Goal: Task Accomplishment & Management: Manage account settings

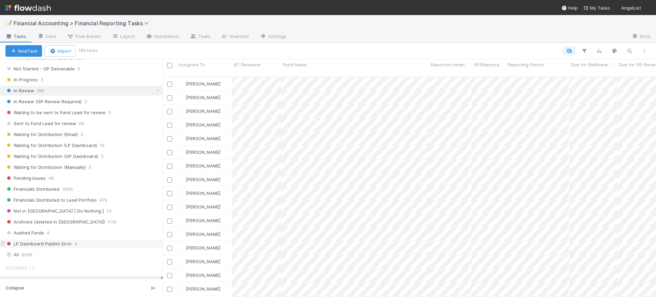
scroll to position [116, 0]
click at [39, 255] on div "All 6936" at bounding box center [82, 253] width 155 height 9
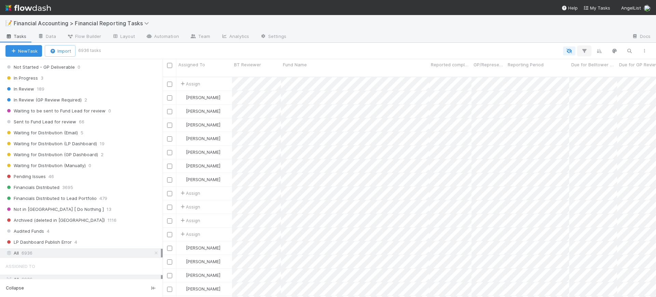
click at [585, 49] on icon "button" at bounding box center [584, 51] width 7 height 6
click at [500, 71] on button "Add Filter" at bounding box center [479, 72] width 205 height 10
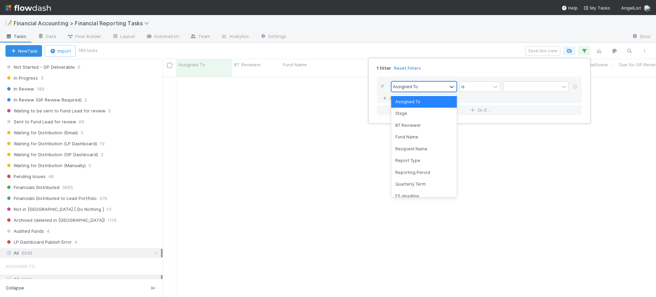
click at [426, 83] on div "Assigned To" at bounding box center [418, 87] width 55 height 10
click at [424, 174] on div "Reporting Period" at bounding box center [424, 173] width 66 height 12
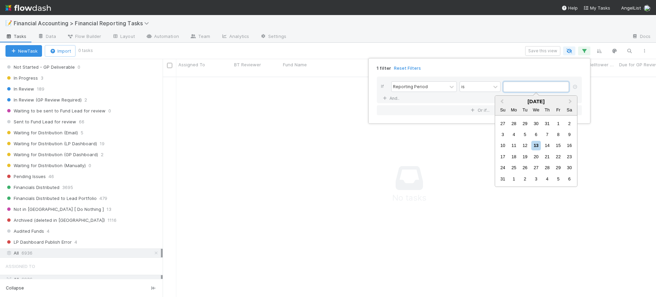
click at [519, 86] on input "text" at bounding box center [536, 87] width 66 height 10
click at [499, 99] on button "Previous Month" at bounding box center [501, 101] width 11 height 11
click at [567, 99] on button "Next Month" at bounding box center [570, 101] width 11 height 11
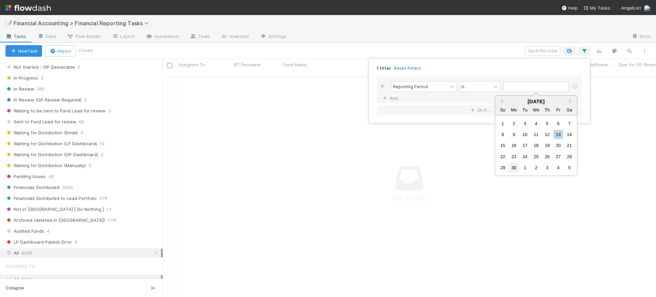
click at [512, 167] on div "30" at bounding box center [513, 167] width 9 height 9
type input "06/30/2025"
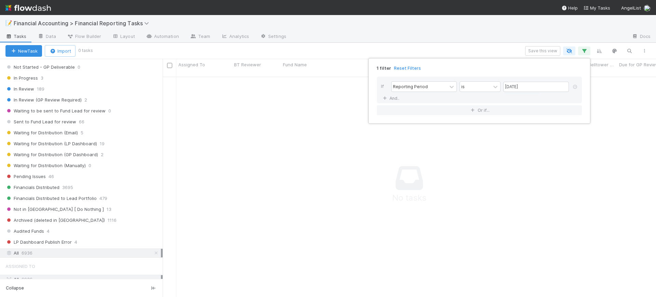
click at [617, 91] on div "1 filter Reset Filters If Reporting Period is 06/30/2025 And.. Or if..." at bounding box center [328, 148] width 656 height 297
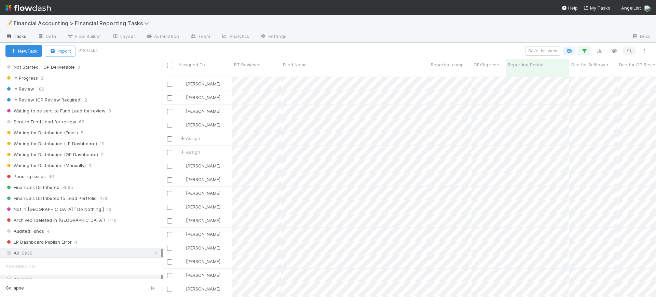
scroll to position [219, 487]
click at [645, 49] on icon "button" at bounding box center [644, 51] width 7 height 4
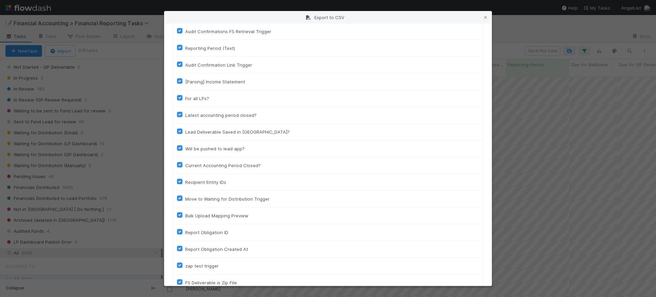
scroll to position [670, 0]
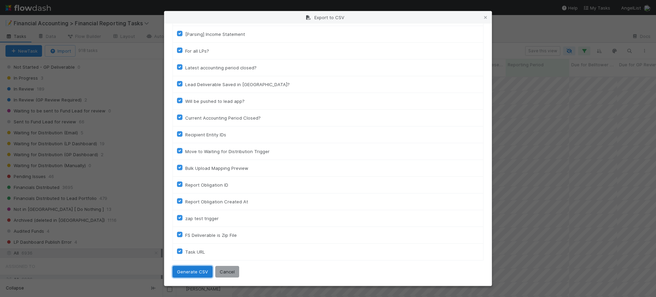
click at [194, 270] on button "Generate CSV" at bounding box center [192, 272] width 40 height 12
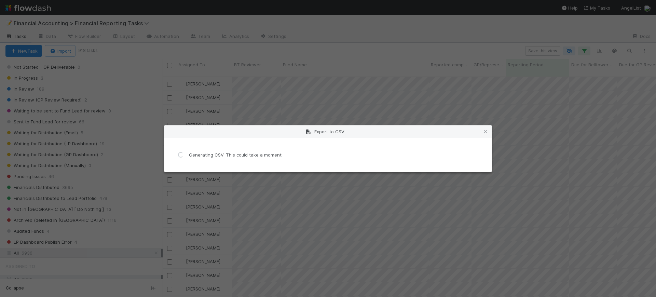
scroll to position [0, 0]
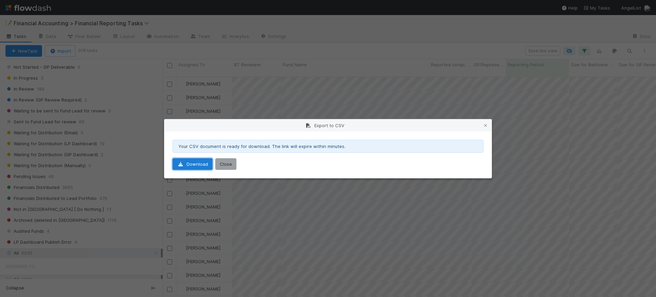
click at [192, 164] on link "Download" at bounding box center [192, 164] width 40 height 12
click at [228, 162] on button "Close" at bounding box center [225, 164] width 21 height 12
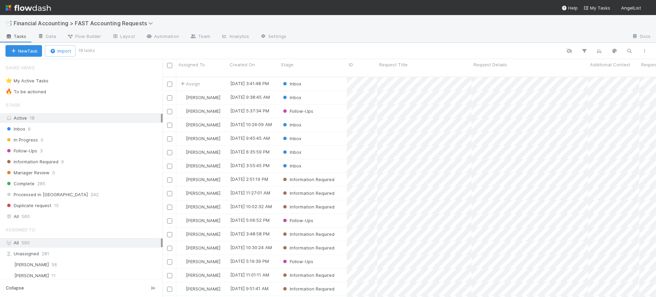
scroll to position [219, 487]
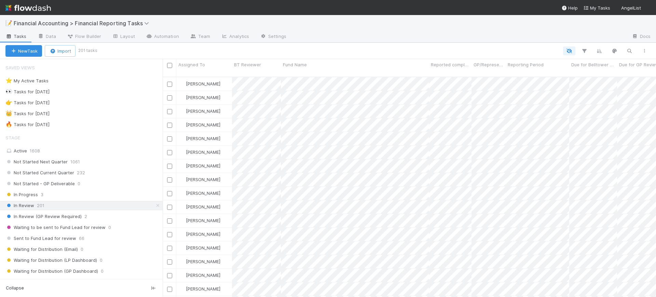
scroll to position [219, 487]
click at [70, 21] on span "Financial Accounting > Financial Reporting Tasks" at bounding box center [83, 23] width 139 height 7
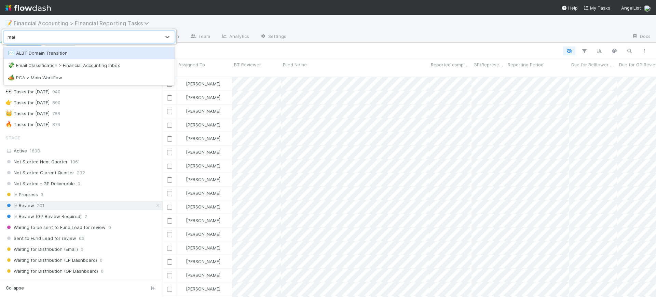
type input "main"
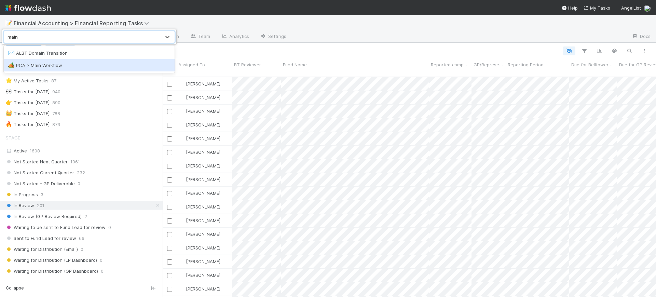
click at [73, 64] on div "🏕️ PCA > Main Workflow" at bounding box center [89, 65] width 163 height 7
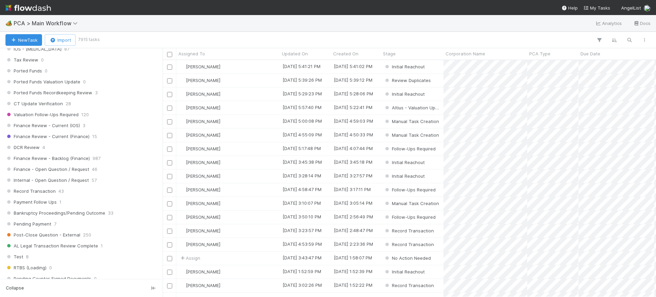
scroll to position [494, 0]
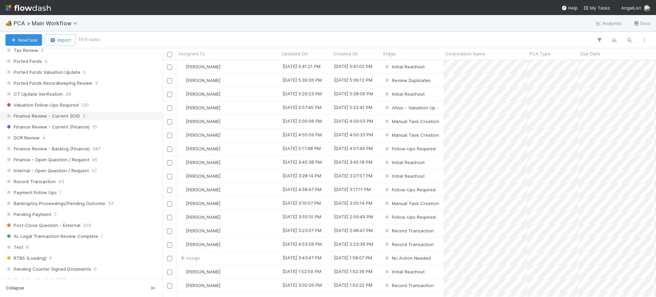
click at [61, 118] on span "Finance Review - Current (IOS)" at bounding box center [42, 116] width 74 height 9
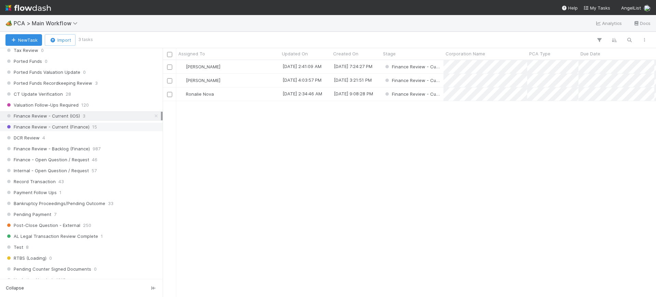
scroll to position [230, 487]
click at [87, 130] on span "Finance Review - Current (Finance)" at bounding box center [47, 127] width 84 height 9
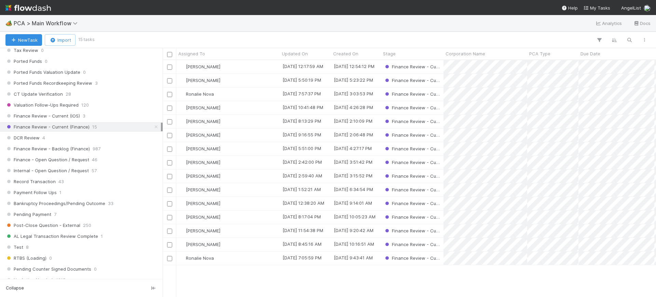
scroll to position [230, 487]
click at [168, 188] on input "checkbox" at bounding box center [169, 190] width 5 height 5
click at [171, 203] on input "checkbox" at bounding box center [169, 203] width 5 height 5
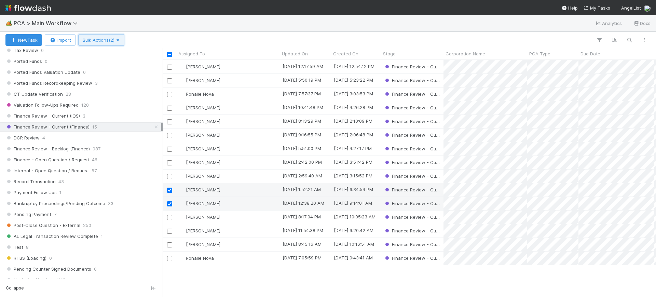
click at [116, 42] on span "Bulk Actions (2)" at bounding box center [101, 39] width 37 height 5
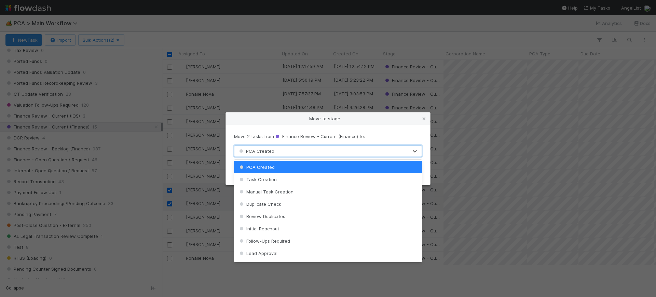
click at [287, 150] on div "PCA Created" at bounding box center [321, 151] width 174 height 11
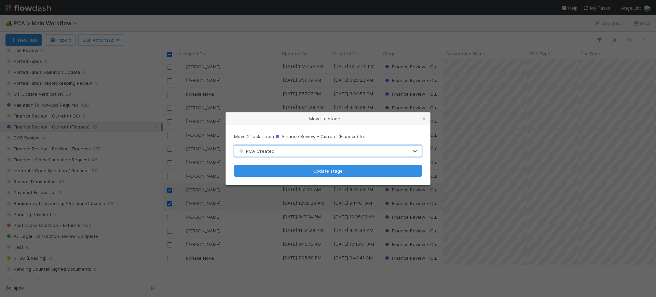
click at [287, 150] on div "PCA Created" at bounding box center [321, 151] width 174 height 11
click at [425, 118] on icon at bounding box center [423, 118] width 7 height 4
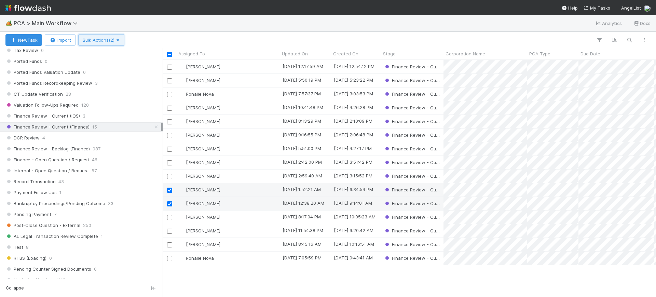
click at [118, 43] on button "Bulk Actions (2)" at bounding box center [101, 40] width 46 height 12
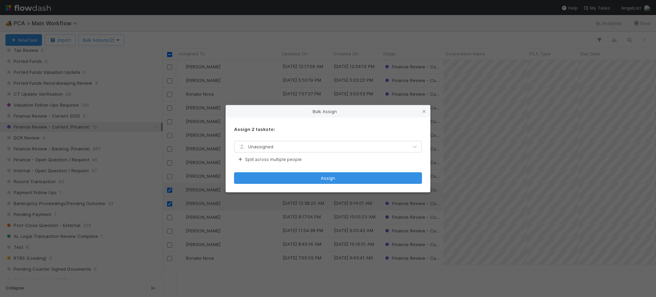
click at [268, 146] on span "Unassigned" at bounding box center [256, 146] width 36 height 5
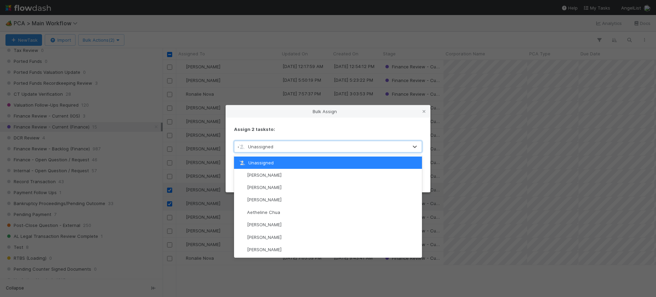
type input "cono"
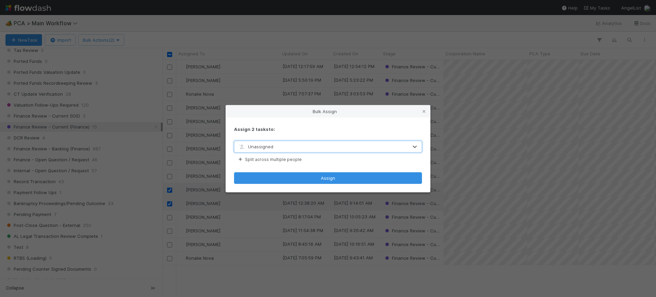
click at [268, 146] on div "Unassigned" at bounding box center [321, 146] width 174 height 11
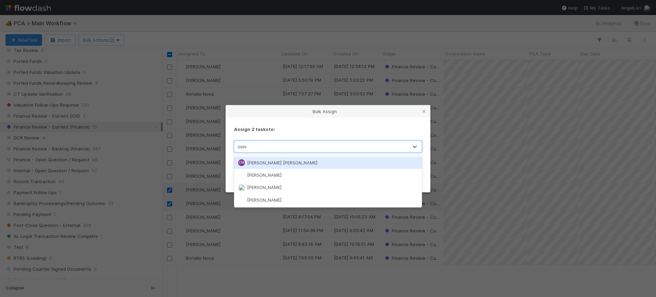
type input "conor"
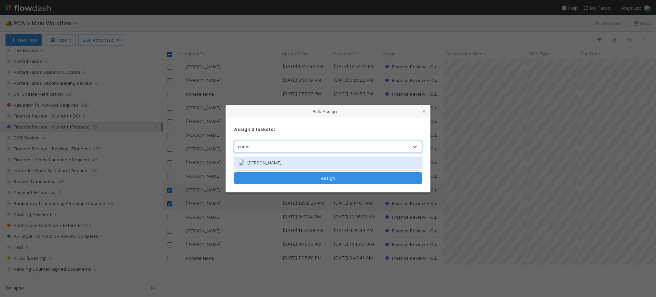
click at [270, 160] on span "[PERSON_NAME]" at bounding box center [264, 162] width 34 height 5
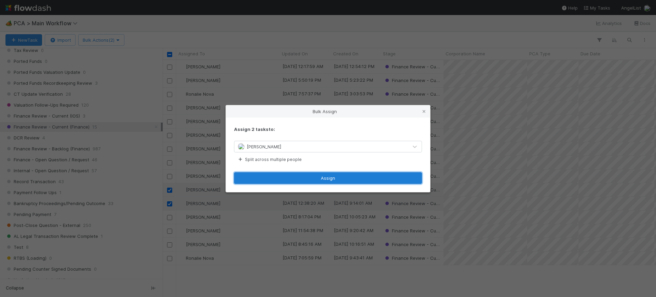
click at [324, 178] on button "Assign" at bounding box center [328, 178] width 188 height 12
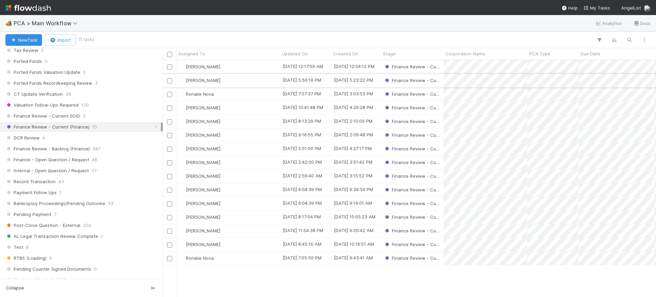
click at [168, 80] on input "checkbox" at bounding box center [169, 80] width 5 height 5
click at [170, 94] on input "checkbox" at bounding box center [169, 94] width 5 height 5
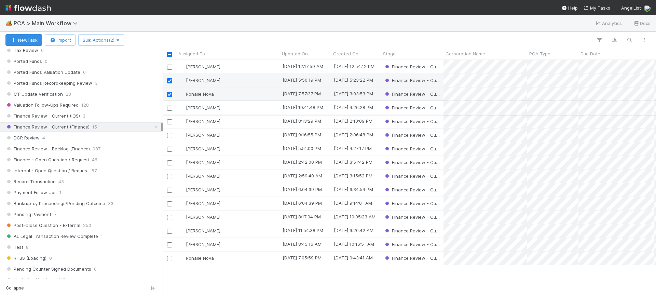
click at [171, 107] on input "checkbox" at bounding box center [169, 108] width 5 height 5
click at [115, 41] on span "Bulk Actions (3)" at bounding box center [101, 39] width 37 height 5
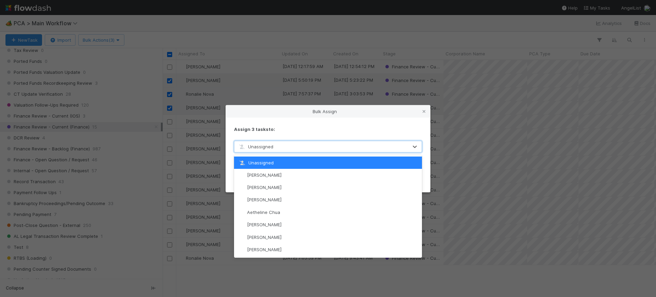
click at [310, 148] on div "Unassigned" at bounding box center [321, 146] width 174 height 11
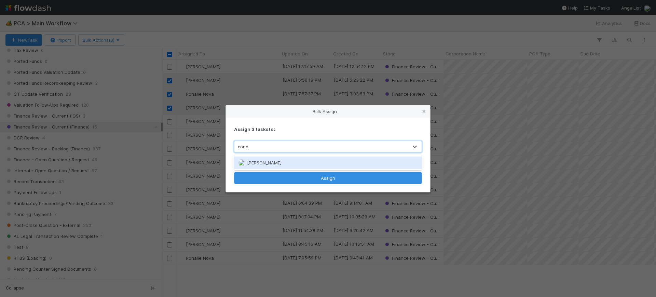
type input "conor"
click at [295, 159] on div "[PERSON_NAME]" at bounding box center [328, 162] width 188 height 12
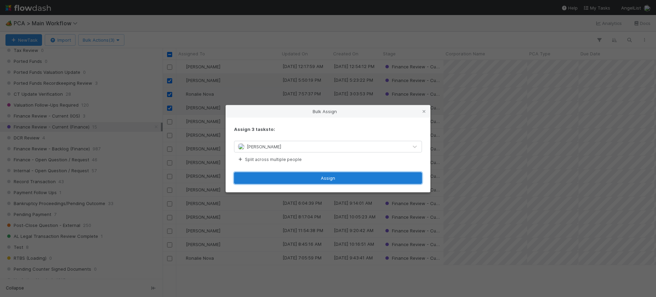
click at [330, 179] on button "Assign" at bounding box center [328, 178] width 188 height 12
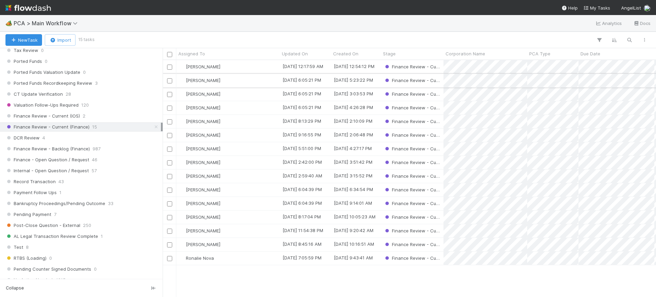
click at [250, 78] on div "[PERSON_NAME]" at bounding box center [227, 80] width 103 height 13
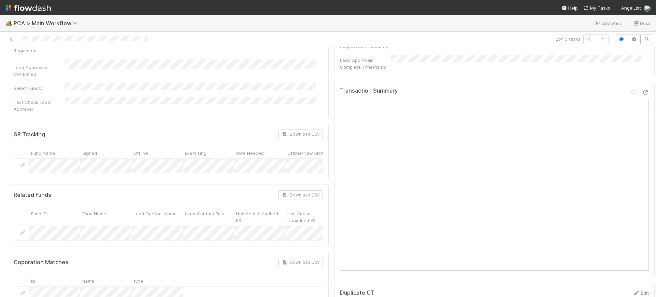
scroll to position [373, 0]
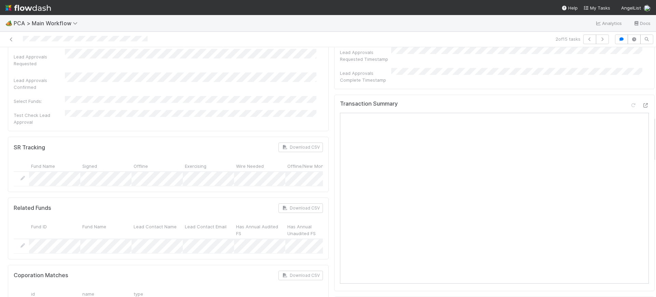
drag, startPoint x: 647, startPoint y: 65, endPoint x: 655, endPoint y: 134, distance: 69.5
click at [655, 134] on div "🏕️ PCA > Main Workflow Analytics Docs 2 of 15 tasks Finance Review - Current (F…" at bounding box center [328, 156] width 656 height 282
drag, startPoint x: 646, startPoint y: 127, endPoint x: 646, endPoint y: 119, distance: 7.5
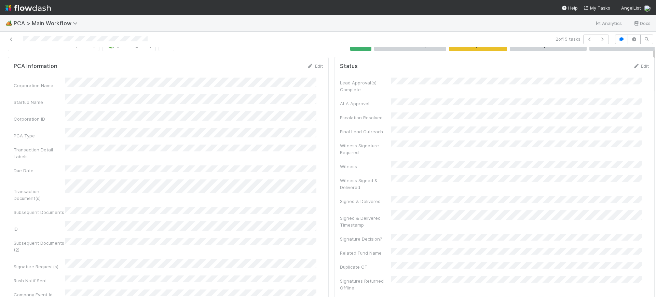
scroll to position [0, 0]
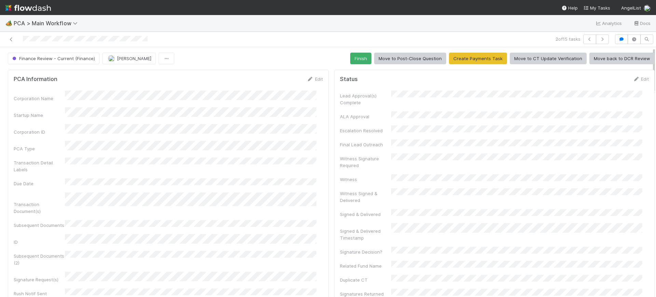
drag, startPoint x: 647, startPoint y: 133, endPoint x: 655, endPoint y: 47, distance: 86.2
click at [655, 47] on div "🏕️ PCA > Main Workflow Analytics Docs 2 of 15 tasks Finance Review - Current (F…" at bounding box center [328, 156] width 656 height 282
click at [357, 55] on button "Finish" at bounding box center [360, 59] width 21 height 12
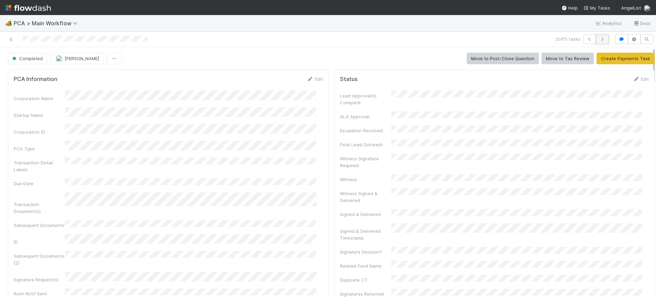
click at [599, 39] on icon "button" at bounding box center [602, 39] width 7 height 4
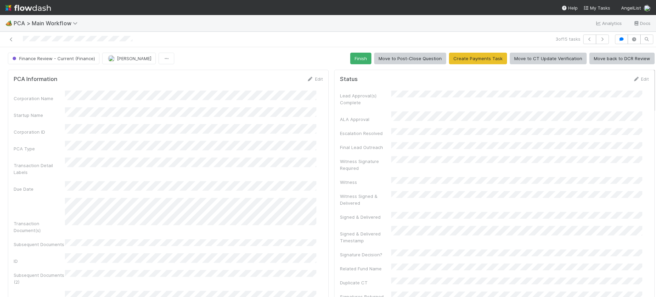
scroll to position [132, 296]
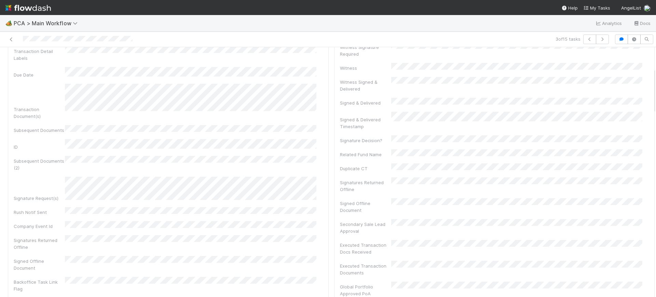
drag, startPoint x: 648, startPoint y: 52, endPoint x: 648, endPoint y: 76, distance: 23.9
click at [648, 74] on div "Finance Review - Current (Finance) Conor Queenan Finish Move to Post-Close Ques…" at bounding box center [328, 172] width 656 height 250
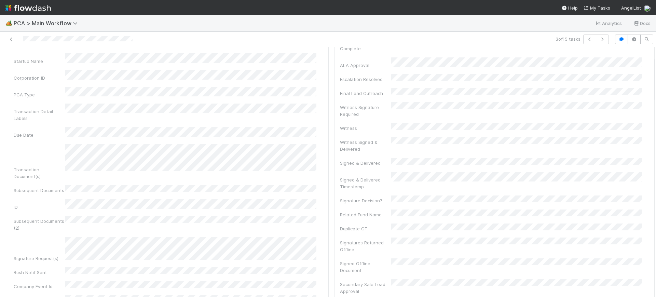
scroll to position [52, 0]
drag, startPoint x: 647, startPoint y: 79, endPoint x: 655, endPoint y: 68, distance: 14.4
click at [655, 68] on div "🏕️ PCA > Main Workflow Analytics Docs 3 of 15 tasks Finance Review - Current (F…" at bounding box center [328, 156] width 656 height 282
drag, startPoint x: 648, startPoint y: 82, endPoint x: 648, endPoint y: 64, distance: 17.8
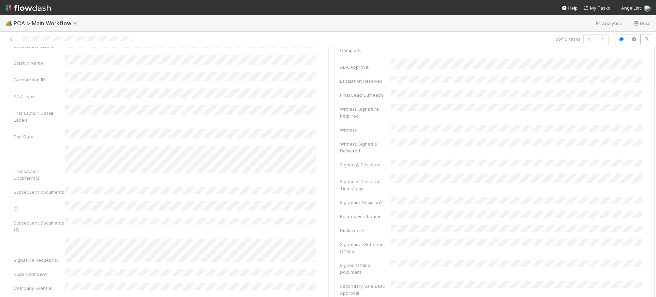
scroll to position [0, 0]
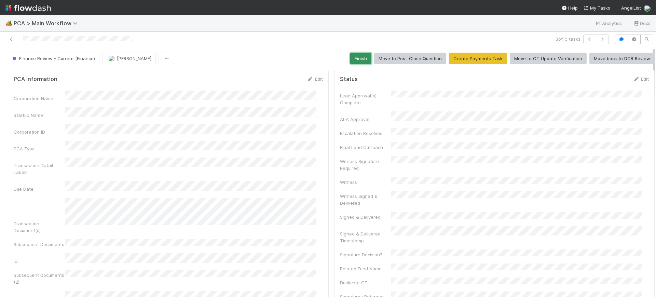
click at [355, 58] on button "Finish" at bounding box center [360, 59] width 21 height 12
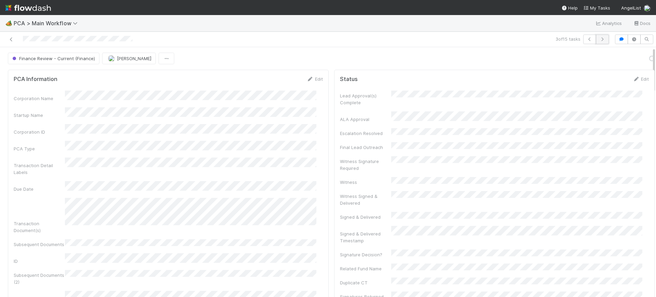
click at [599, 40] on icon "button" at bounding box center [602, 39] width 7 height 4
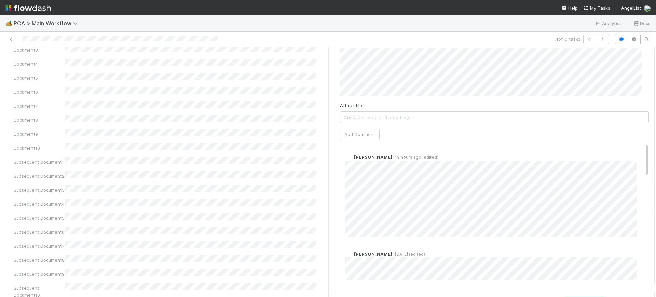
scroll to position [700, 0]
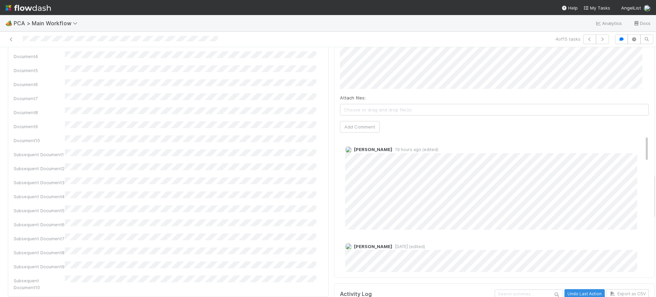
drag, startPoint x: 647, startPoint y: 58, endPoint x: 655, endPoint y: 184, distance: 126.7
click at [655, 184] on div "🏕️ PCA > Main Workflow Analytics Docs 4 of 15 tasks Finance Review - Current (F…" at bounding box center [328, 156] width 656 height 282
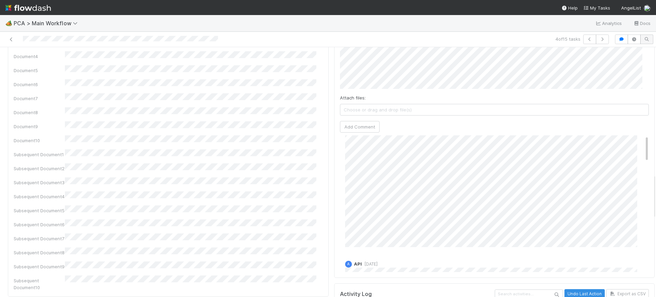
scroll to position [0, 0]
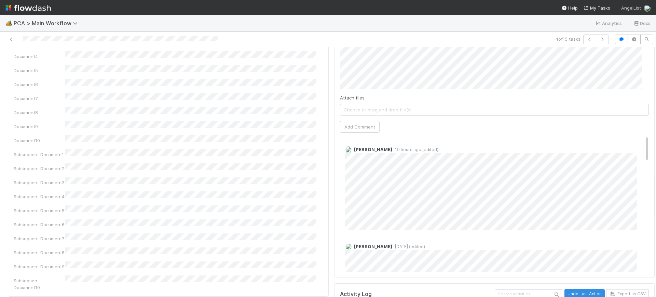
drag, startPoint x: 634, startPoint y: 100, endPoint x: 644, endPoint y: 5, distance: 95.5
click at [644, 5] on div "🏕️ PCA > Main Workflow Analytics Docs 4 of 15 tasks Finance Review - Current (F…" at bounding box center [328, 148] width 656 height 297
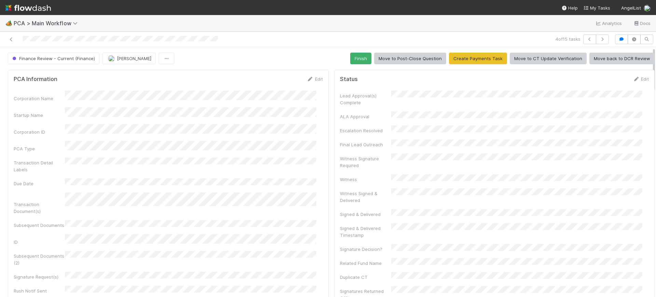
drag, startPoint x: 647, startPoint y: 182, endPoint x: 650, endPoint y: 17, distance: 164.3
click at [650, 17] on div "🏕️ PCA > Main Workflow Analytics Docs 4 of 15 tasks Finance Review - Current (F…" at bounding box center [328, 156] width 656 height 282
click at [351, 59] on button "Finish" at bounding box center [360, 59] width 21 height 12
click at [599, 40] on icon "button" at bounding box center [602, 39] width 7 height 4
click at [11, 40] on icon at bounding box center [11, 39] width 7 height 4
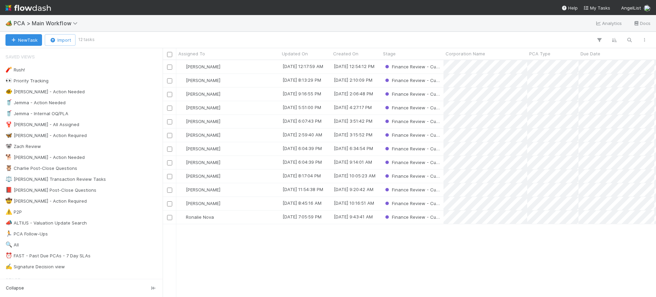
scroll to position [230, 487]
click at [243, 149] on div "[PERSON_NAME]" at bounding box center [227, 148] width 103 height 13
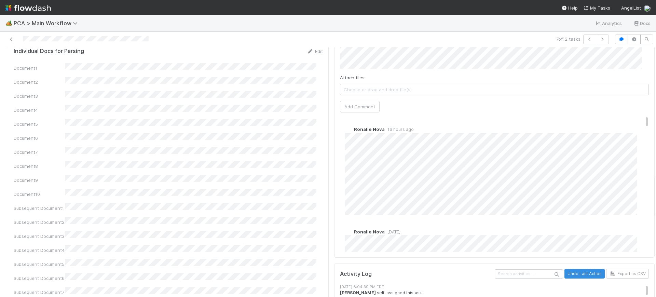
scroll to position [729, 0]
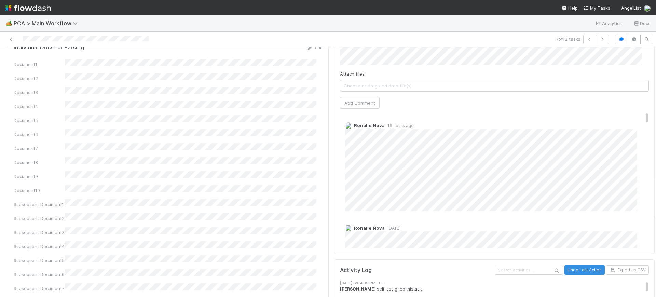
drag, startPoint x: 647, startPoint y: 66, endPoint x: 655, endPoint y: 195, distance: 129.1
click at [655, 195] on div "🏕️ PCA > Main Workflow Analytics Docs 7 of 12 tasks Finance Review - Current (F…" at bounding box center [328, 156] width 656 height 282
drag, startPoint x: 633, startPoint y: 79, endPoint x: 630, endPoint y: 60, distance: 19.1
click at [630, 60] on div "Comments Attach files: Choose or drag and drop file(s) Add Comment Ronalie Nova…" at bounding box center [494, 126] width 309 height 244
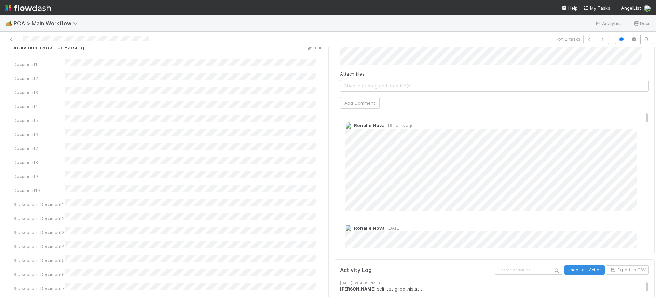
drag, startPoint x: 633, startPoint y: 77, endPoint x: 633, endPoint y: 60, distance: 17.4
click at [633, 60] on div "Comments Attach files: Choose or drag and drop file(s) Add Comment Ronalie Nova…" at bounding box center [494, 126] width 309 height 244
drag, startPoint x: 633, startPoint y: 79, endPoint x: 633, endPoint y: 57, distance: 21.9
click at [633, 57] on div "Comments Attach files: Choose or drag and drop file(s) Add Comment Ronalie Nova…" at bounding box center [494, 126] width 309 height 244
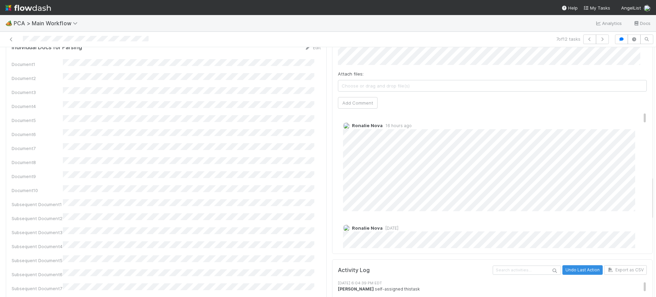
drag, startPoint x: 646, startPoint y: 185, endPoint x: 646, endPoint y: 151, distance: 34.2
click at [646, 151] on div "PCA Information Edit Corporation Name Startup Name Corporation ID PCA Type Tran…" at bounding box center [329, 68] width 662 height 1460
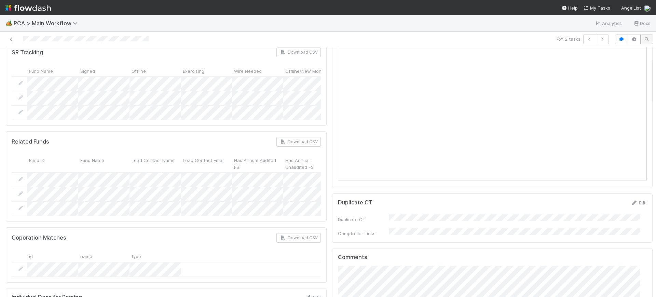
scroll to position [0, 0]
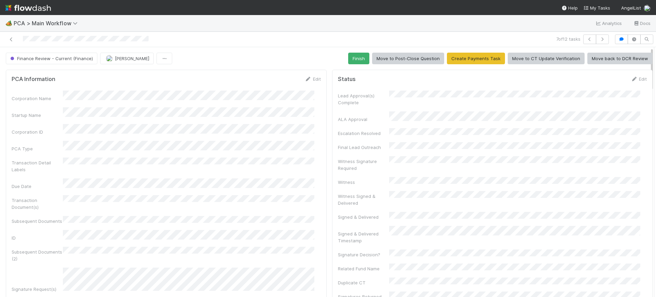
drag, startPoint x: 645, startPoint y: 164, endPoint x: 457, endPoint y: 32, distance: 229.4
click at [638, 36] on div "7 of 12 tasks Finance Review - Current (Finance) Conor Queenan Finish Move to P…" at bounding box center [328, 164] width 656 height 265
click at [356, 55] on button "Finish" at bounding box center [358, 59] width 21 height 12
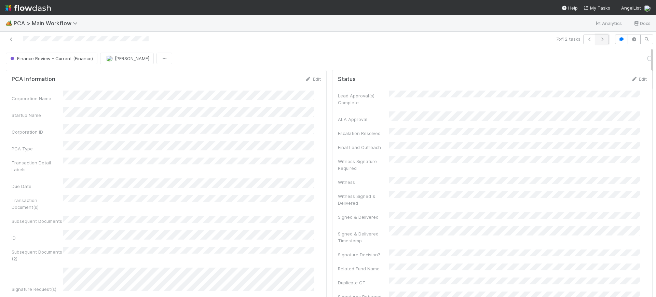
click at [599, 38] on icon "button" at bounding box center [602, 39] width 7 height 4
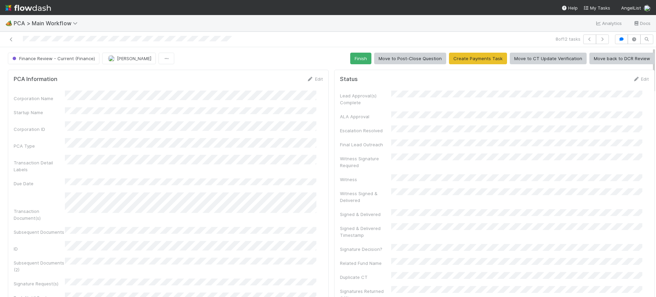
drag, startPoint x: 647, startPoint y: 64, endPoint x: 647, endPoint y: 54, distance: 9.6
click at [647, 54] on div "Finance Review - Current (Finance) Conor Queenan Finish Move to Post-Close Ques…" at bounding box center [331, 59] width 662 height 12
click at [350, 54] on button "Finish" at bounding box center [360, 59] width 21 height 12
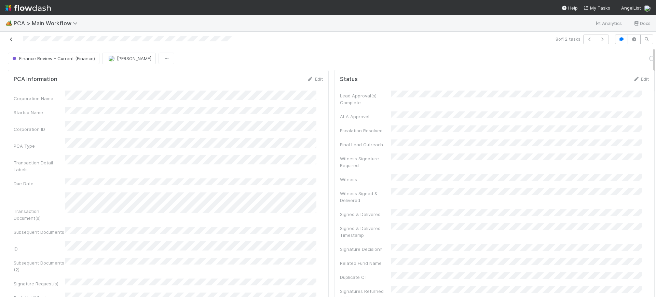
click at [9, 40] on icon at bounding box center [11, 39] width 7 height 4
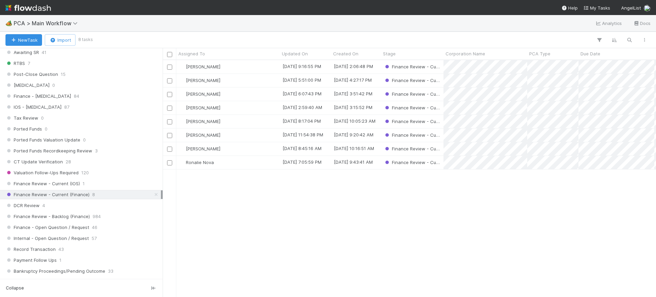
scroll to position [444, 0]
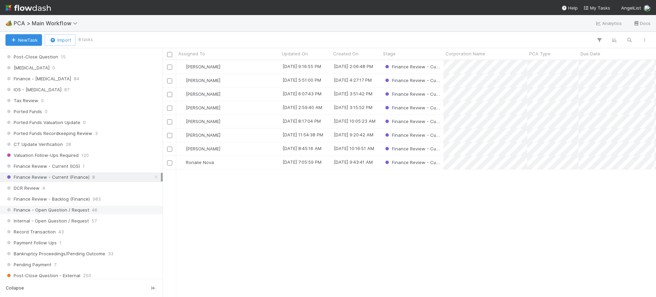
click at [106, 210] on div "Finance - Open Question / Request 46" at bounding box center [82, 210] width 155 height 9
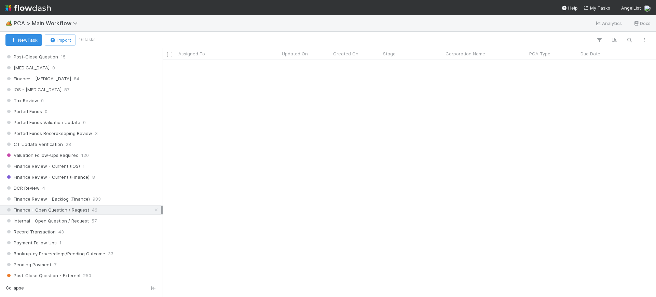
scroll to position [399, 0]
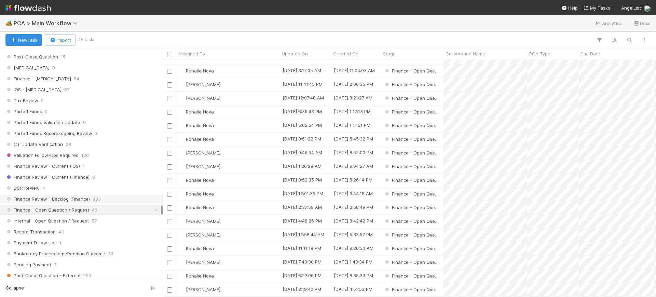
click at [93, 197] on span "983" at bounding box center [97, 199] width 8 height 9
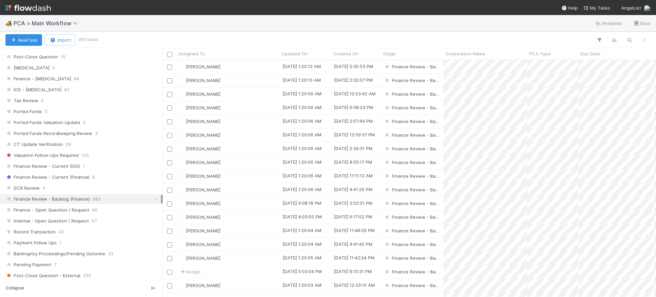
scroll to position [230, 487]
click at [600, 40] on icon "button" at bounding box center [599, 40] width 7 height 6
click at [514, 60] on button "Add Filter" at bounding box center [494, 61] width 205 height 10
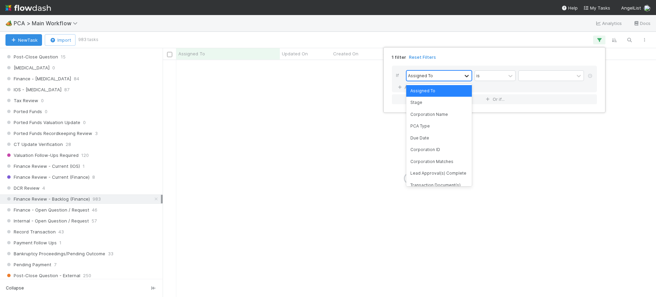
click at [467, 73] on icon at bounding box center [466, 75] width 7 height 7
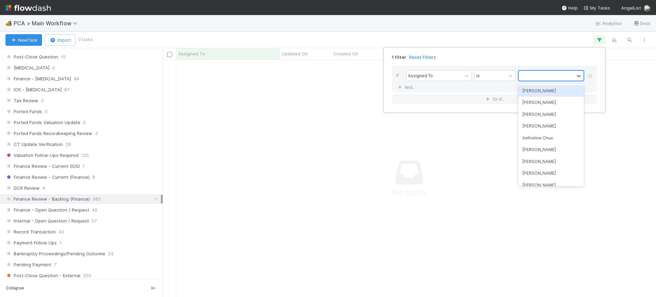
click at [531, 79] on div at bounding box center [546, 76] width 55 height 10
click at [531, 88] on div "[PERSON_NAME]" at bounding box center [551, 91] width 66 height 12
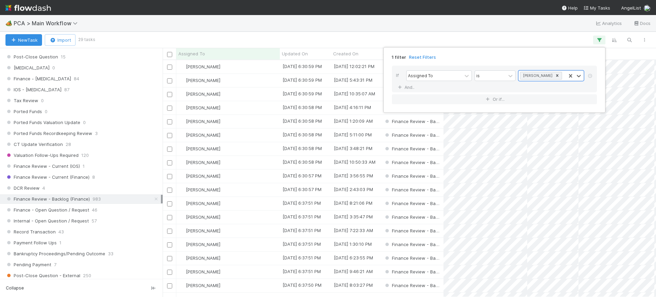
scroll to position [230, 487]
click at [495, 38] on div "1 filter Reset Filters If Assigned To is Conor Queenan And.. Or if..." at bounding box center [328, 148] width 656 height 297
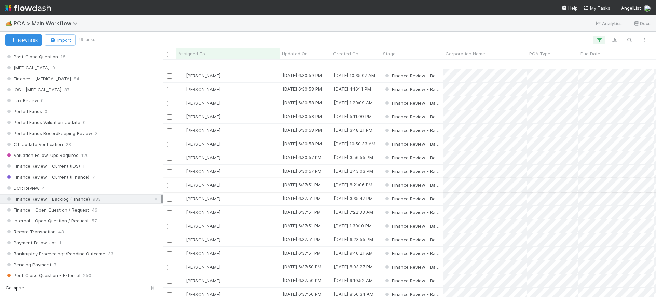
scroll to position [67, 0]
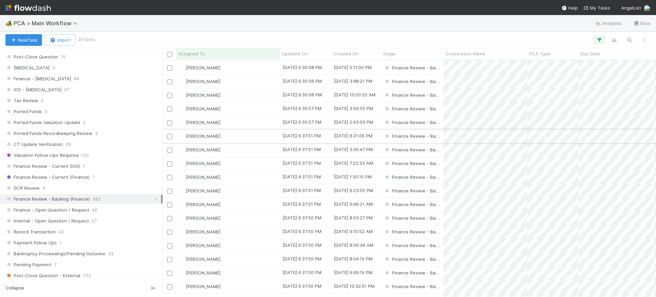
click at [256, 134] on div "[PERSON_NAME]" at bounding box center [227, 135] width 103 height 13
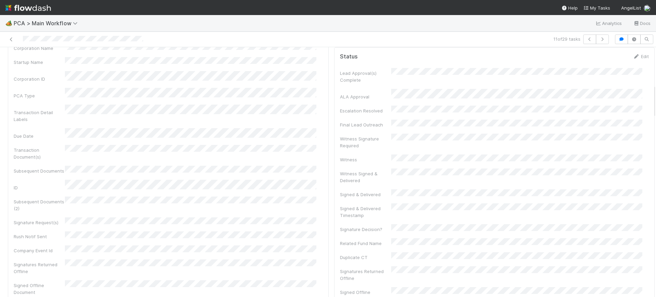
scroll to position [184, 0]
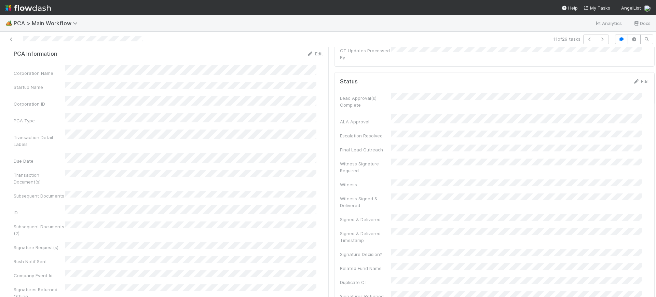
drag, startPoint x: 648, startPoint y: 65, endPoint x: 646, endPoint y: 90, distance: 25.0
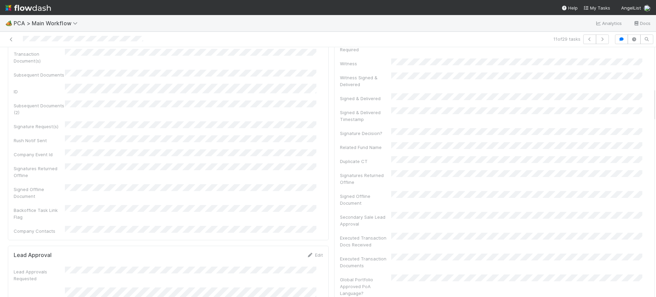
scroll to position [300, 0]
drag, startPoint x: 648, startPoint y: 97, endPoint x: 652, endPoint y: 112, distance: 16.2
click at [652, 112] on div "🏕️ PCA > Main Workflow Analytics Docs 11 of 29 tasks Finance Review - Backlog (…" at bounding box center [328, 156] width 656 height 282
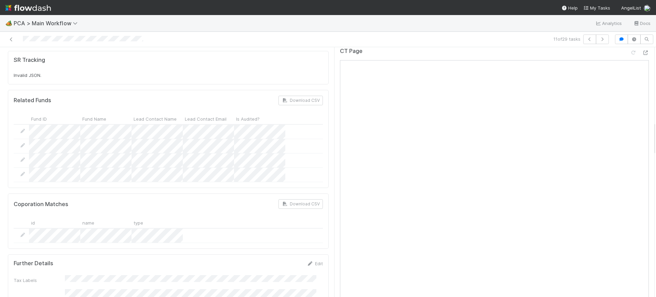
scroll to position [539, 0]
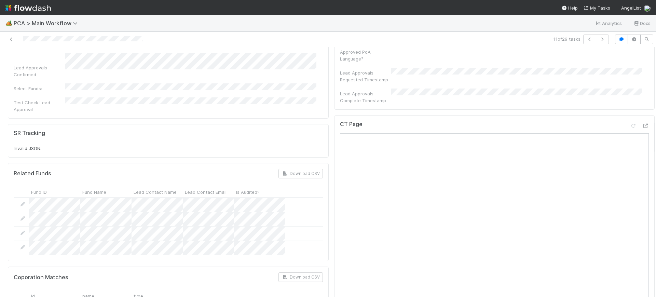
drag, startPoint x: 647, startPoint y: 95, endPoint x: 651, endPoint y: 128, distance: 32.7
click at [651, 128] on div "🏕️ PCA > Main Workflow Analytics Docs 11 of 29 tasks Finance Review - Backlog (…" at bounding box center [328, 156] width 656 height 282
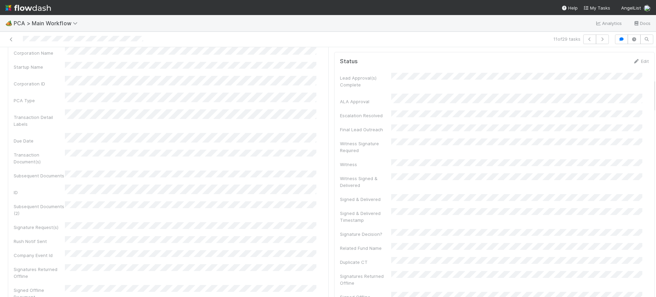
scroll to position [0, 0]
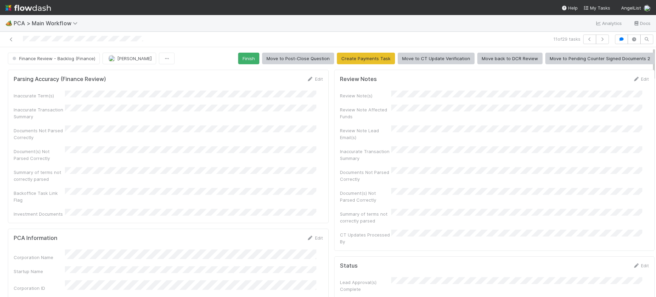
drag, startPoint x: 647, startPoint y: 140, endPoint x: 640, endPoint y: 49, distance: 92.1
click at [244, 59] on button "Finish" at bounding box center [248, 59] width 21 height 12
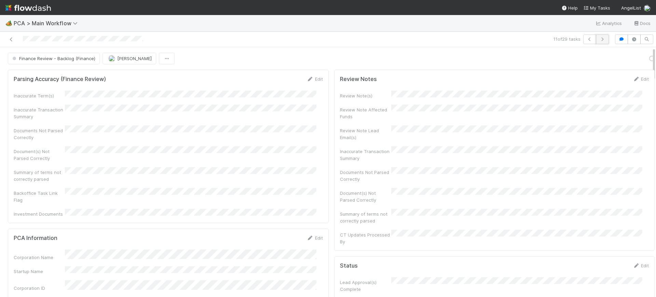
click at [599, 39] on icon "button" at bounding box center [602, 39] width 7 height 4
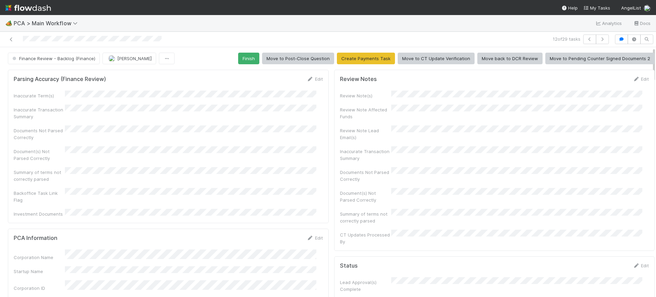
click at [655, 58] on div at bounding box center [656, 172] width 0 height 250
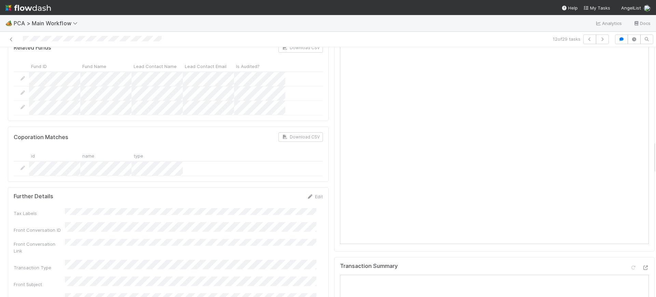
scroll to position [700, 0]
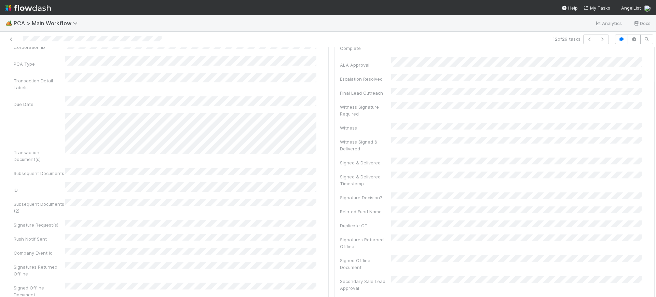
drag, startPoint x: 648, startPoint y: 59, endPoint x: 645, endPoint y: 91, distance: 31.9
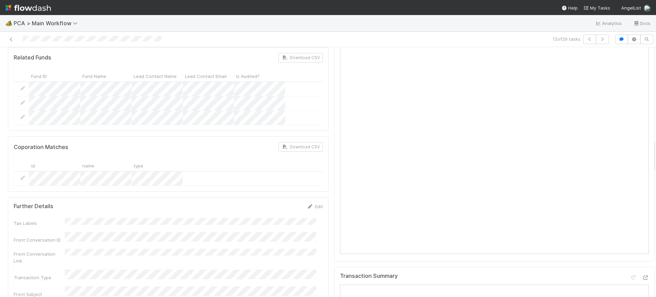
scroll to position [694, 0]
drag, startPoint x: 648, startPoint y: 85, endPoint x: 647, endPoint y: 146, distance: 61.1
drag, startPoint x: 646, startPoint y: 153, endPoint x: 643, endPoint y: 77, distance: 76.6
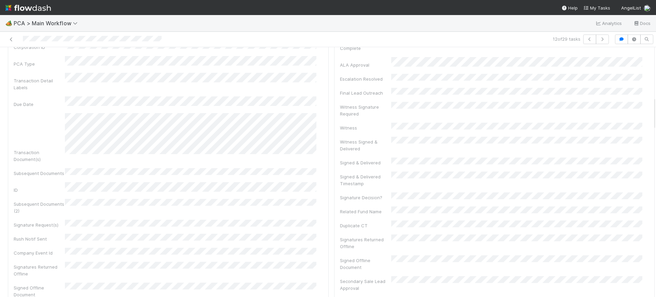
scroll to position [0, 0]
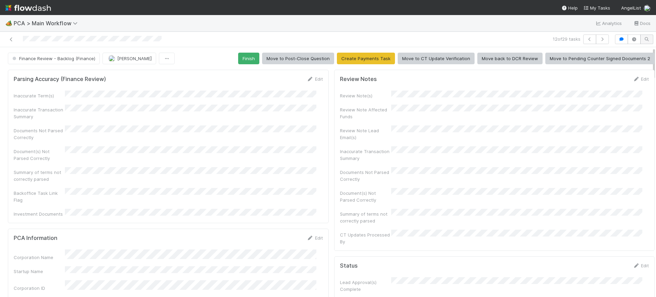
drag, startPoint x: 647, startPoint y: 157, endPoint x: 640, endPoint y: 40, distance: 117.4
drag, startPoint x: 640, startPoint y: 40, endPoint x: 249, endPoint y: 56, distance: 391.7
click at [249, 56] on button "Finish" at bounding box center [248, 59] width 21 height 12
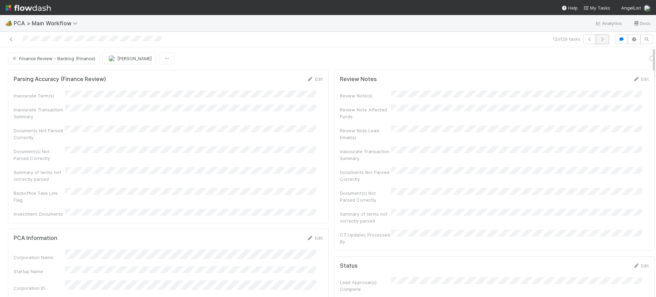
click at [599, 39] on icon "button" at bounding box center [602, 39] width 7 height 4
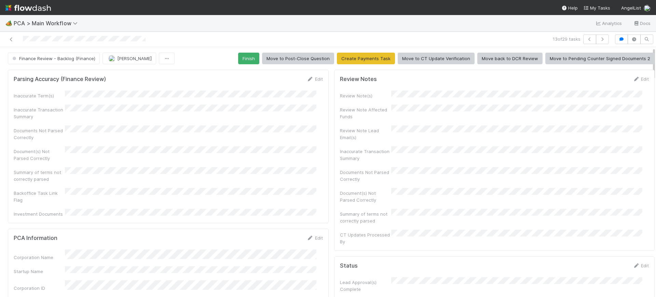
scroll to position [0, 2]
drag, startPoint x: 646, startPoint y: 63, endPoint x: 648, endPoint y: 83, distance: 20.6
click at [648, 83] on div "Finance Review - Backlog (Finance) Conor Queenan Finish Move to Post-Close Ques…" at bounding box center [328, 172] width 656 height 250
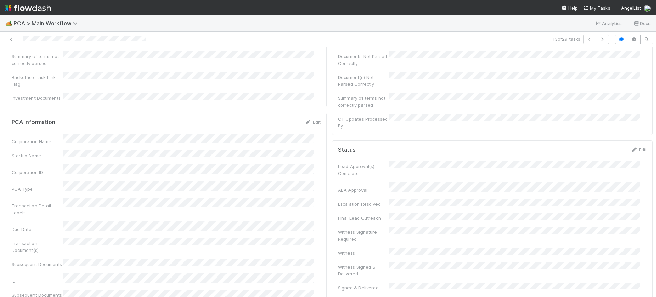
scroll to position [148, 0]
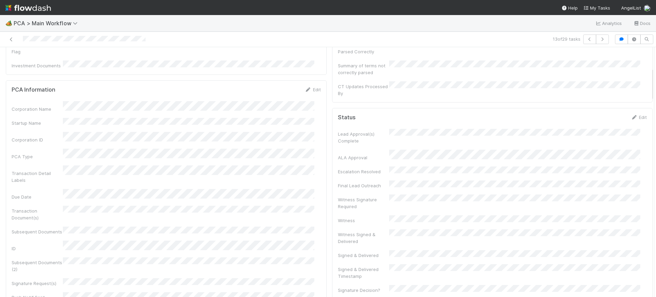
drag, startPoint x: 645, startPoint y: 69, endPoint x: 655, endPoint y: 89, distance: 22.8
click at [655, 89] on div "🏕️ PCA > Main Workflow Analytics Docs 13 of 29 tasks Finance Review - Backlog (…" at bounding box center [328, 156] width 656 height 282
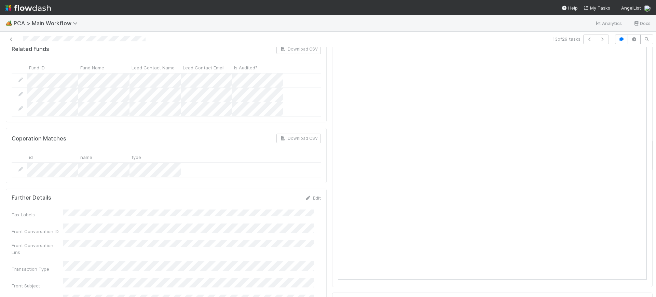
scroll to position [671, 0]
drag, startPoint x: 645, startPoint y: 80, endPoint x: 649, endPoint y: 151, distance: 71.2
click at [649, 151] on div "🏕️ PCA > Main Workflow Analytics Docs 13 of 29 tasks Finance Review - Backlog (…" at bounding box center [328, 156] width 656 height 282
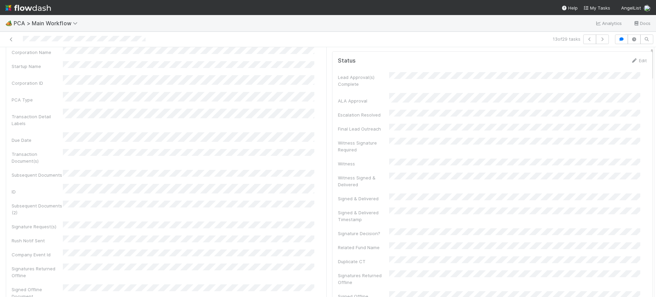
scroll to position [0, 0]
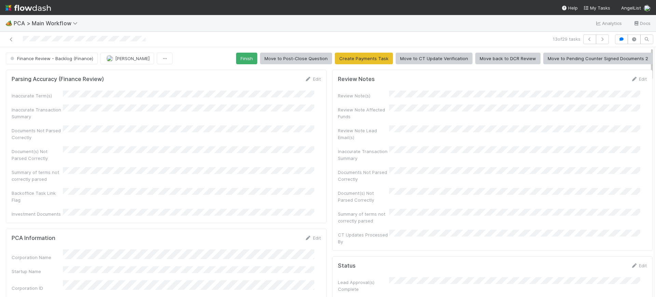
drag, startPoint x: 645, startPoint y: 86, endPoint x: 645, endPoint y: 55, distance: 31.8
click at [246, 59] on button "Finish" at bounding box center [246, 59] width 21 height 12
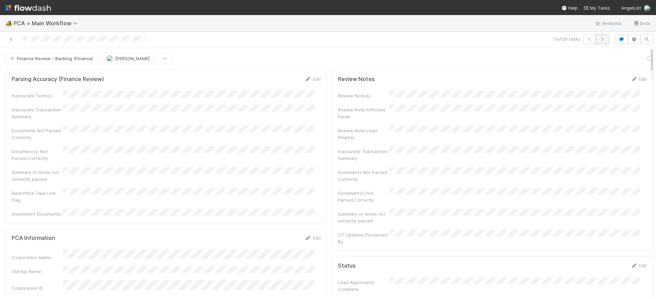
click at [599, 38] on icon "button" at bounding box center [602, 39] width 7 height 4
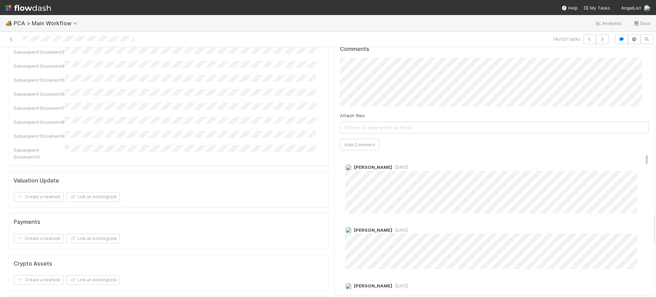
scroll to position [1215, 0]
drag, startPoint x: 648, startPoint y: 60, endPoint x: 655, endPoint y: 226, distance: 165.5
click at [655, 226] on div "🏕️ PCA > Main Workflow Analytics Docs 14 of 29 tasks Finance Review - Backlog (…" at bounding box center [328, 156] width 656 height 282
drag, startPoint x: 635, startPoint y: 111, endPoint x: 635, endPoint y: 116, distance: 5.8
click at [635, 161] on div "Avery Redlitz 1 year ago" at bounding box center [498, 188] width 316 height 54
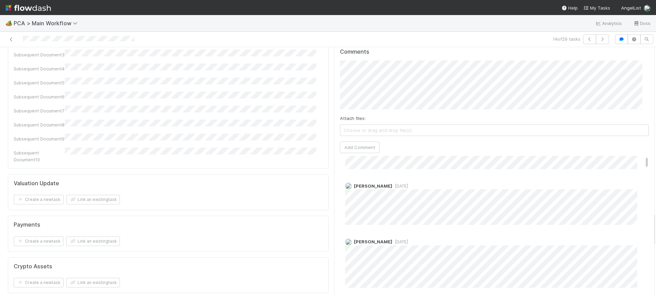
scroll to position [0, 0]
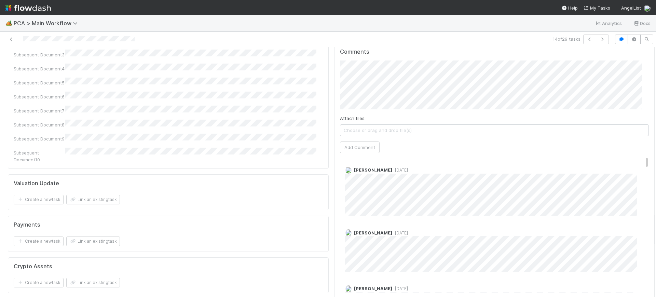
drag, startPoint x: 634, startPoint y: 111, endPoint x: 630, endPoint y: 71, distance: 39.8
click at [630, 71] on div "Comments Attach files: Choose or drag and drop file(s) Add Comment Avery Redlit…" at bounding box center [494, 171] width 309 height 244
drag, startPoint x: 634, startPoint y: 110, endPoint x: 630, endPoint y: 60, distance: 49.4
click at [630, 60] on div "Comments Attach files: Choose or drag and drop file(s) Add Comment Avery Redlit…" at bounding box center [494, 171] width 309 height 244
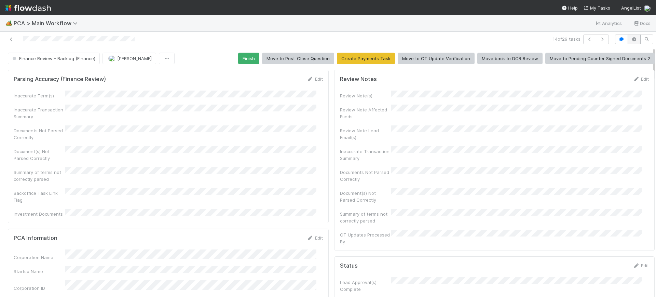
drag, startPoint x: 647, startPoint y: 218, endPoint x: 633, endPoint y: 36, distance: 182.6
drag, startPoint x: 633, startPoint y: 36, endPoint x: 246, endPoint y: 54, distance: 386.8
click at [246, 54] on button "Finish" at bounding box center [248, 59] width 21 height 12
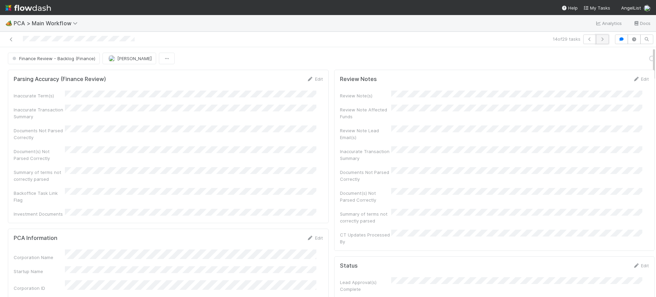
click at [596, 36] on button "button" at bounding box center [602, 39] width 13 height 10
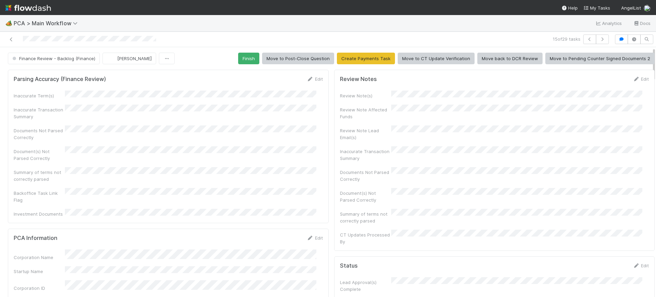
scroll to position [0, 2]
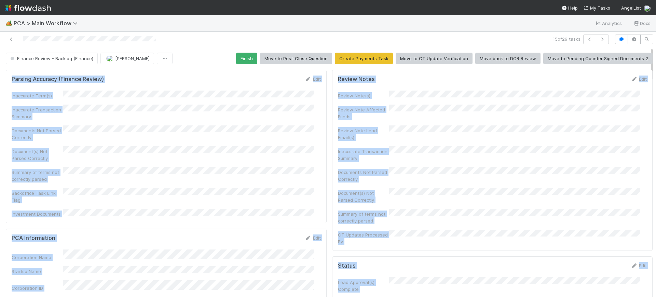
drag, startPoint x: 646, startPoint y: 64, endPoint x: 646, endPoint y: 77, distance: 13.0
click at [646, 77] on div "Finance Review - Backlog (Finance) Conor Queenan Finish Move to Post-Close Ques…" at bounding box center [328, 172] width 656 height 250
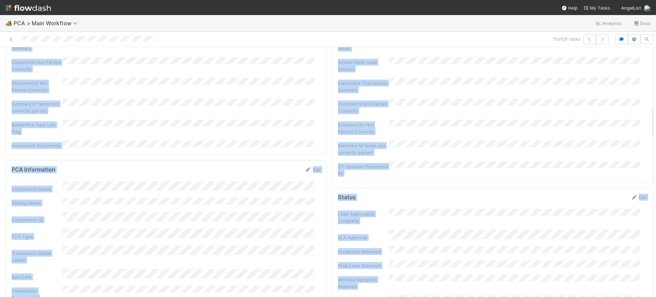
scroll to position [436, 0]
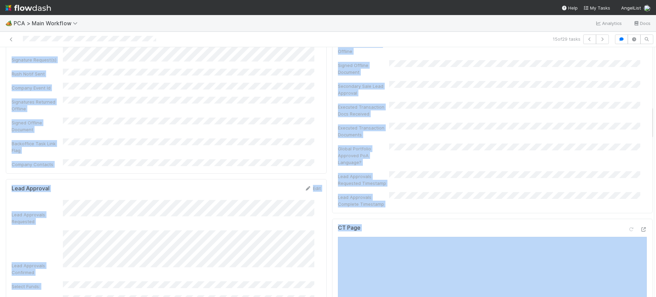
click at [639, 122] on div "Status Edit Lead Approval(s) Complete ALA Approval Escalation Resolved Final Le…" at bounding box center [492, 16] width 321 height 393
click at [634, 123] on div "Status Edit Lead Approval(s) Complete ALA Approval Escalation Resolved Final Le…" at bounding box center [492, 16] width 321 height 393
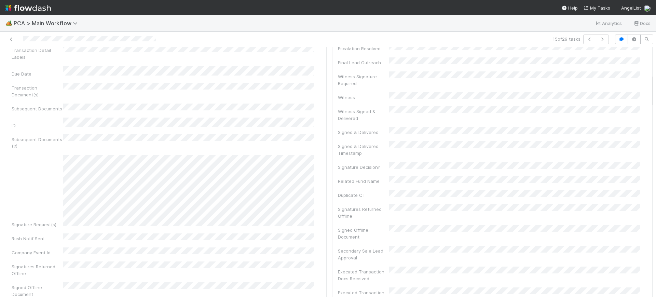
scroll to position [200, 0]
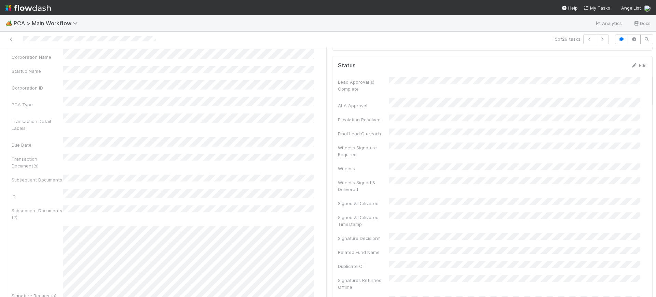
drag, startPoint x: 645, startPoint y: 123, endPoint x: 655, endPoint y: 91, distance: 33.5
click at [655, 91] on div "🏕️ PCA > Main Workflow Analytics Docs 15 of 29 tasks Finance Review - Backlog (…" at bounding box center [328, 156] width 656 height 282
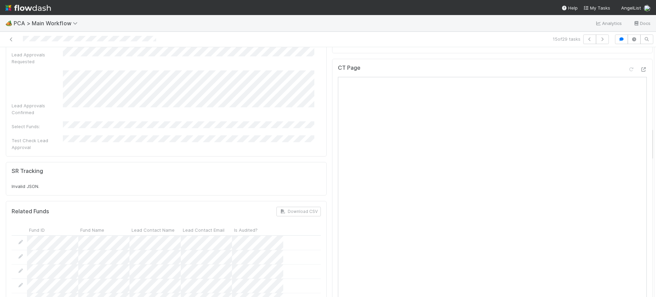
scroll to position [786, 0]
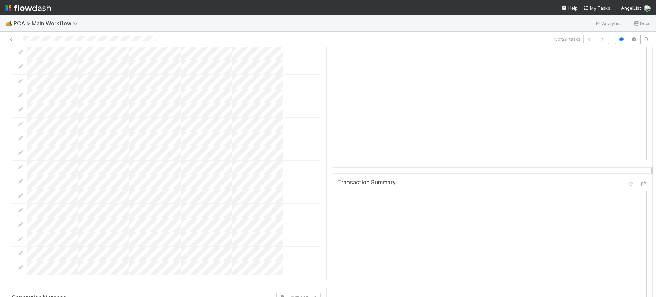
drag, startPoint x: 645, startPoint y: 92, endPoint x: 655, endPoint y: 170, distance: 79.7
click at [655, 170] on div "🏕️ PCA > Main Workflow Analytics Docs 15 of 29 tasks Finance Review - Backlog (…" at bounding box center [328, 156] width 656 height 282
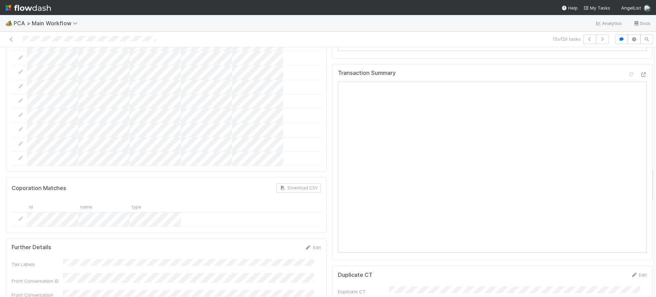
click at [646, 75] on div "Parsing Accuracy (Finance Review) Edit Inaccurate Term(s) Inaccurate Transactio…" at bounding box center [329, 127] width 662 height 1910
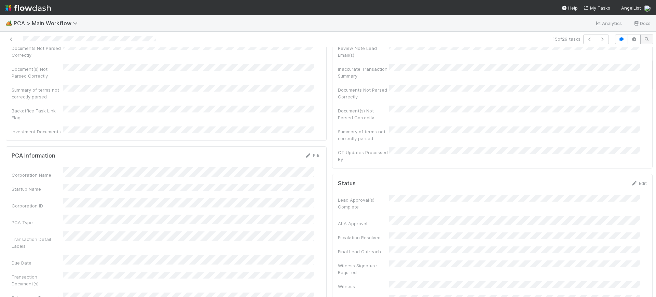
scroll to position [0, 0]
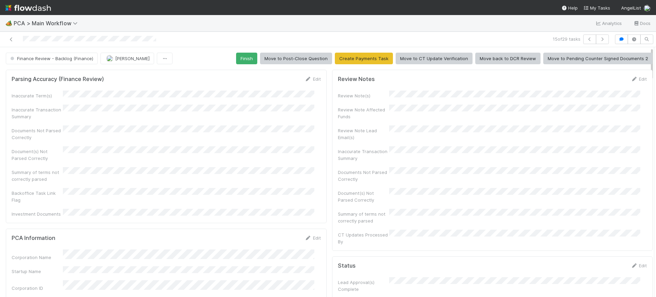
drag, startPoint x: 646, startPoint y: 150, endPoint x: 642, endPoint y: 24, distance: 125.8
click at [642, 24] on div "🏕️ PCA > Main Workflow Analytics Docs 15 of 29 tasks Finance Review - Backlog (…" at bounding box center [328, 156] width 656 height 282
click at [237, 53] on button "Finish" at bounding box center [246, 59] width 21 height 12
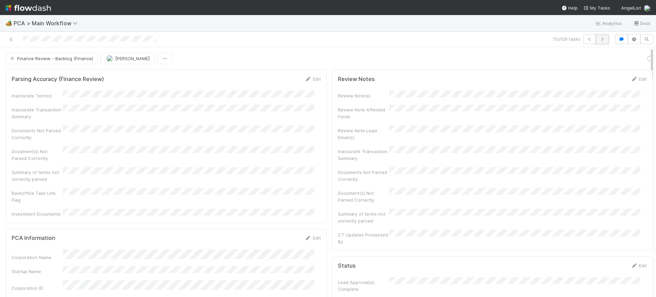
click at [599, 37] on icon "button" at bounding box center [602, 39] width 7 height 4
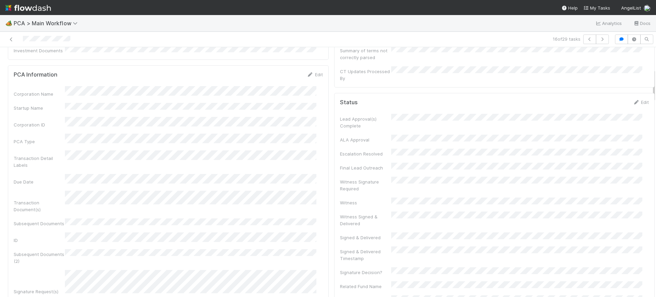
scroll to position [158, 0]
drag, startPoint x: 647, startPoint y: 55, endPoint x: 655, endPoint y: 77, distance: 23.0
click at [655, 77] on div "🏕️ PCA > Main Workflow Analytics Docs 16 of 29 tasks Finance Review - Backlog (…" at bounding box center [328, 156] width 656 height 282
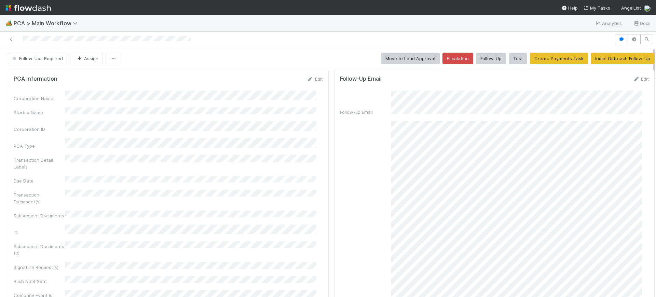
drag, startPoint x: 647, startPoint y: 232, endPoint x: 648, endPoint y: 51, distance: 180.7
click at [648, 51] on div "Follow-Ups Required Assign Move to Lead Approval Escalation Follow-Up Test Crea…" at bounding box center [328, 172] width 656 height 250
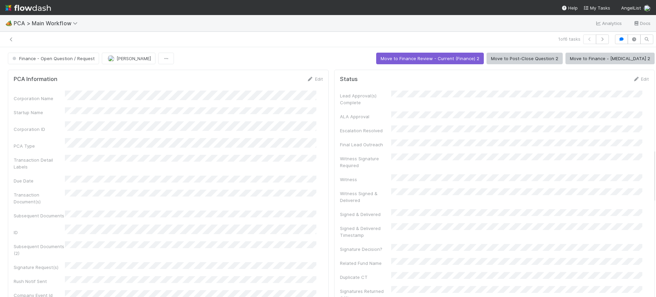
scroll to position [471, 0]
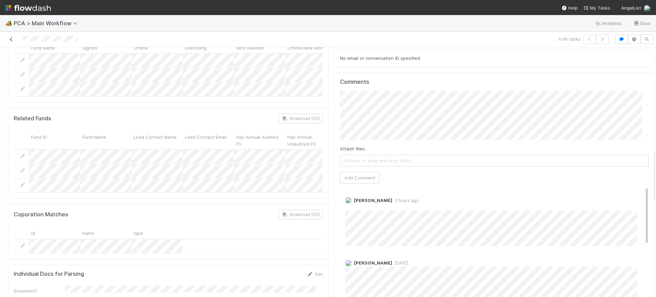
click at [12, 38] on icon at bounding box center [11, 39] width 7 height 4
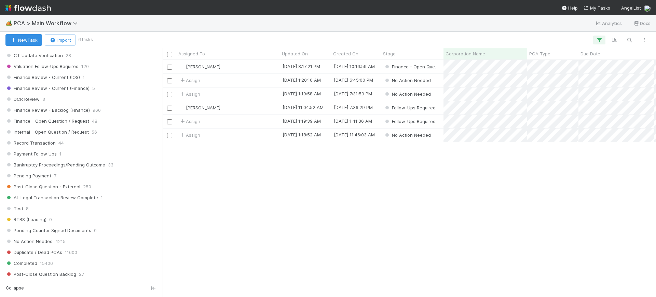
scroll to position [508, 0]
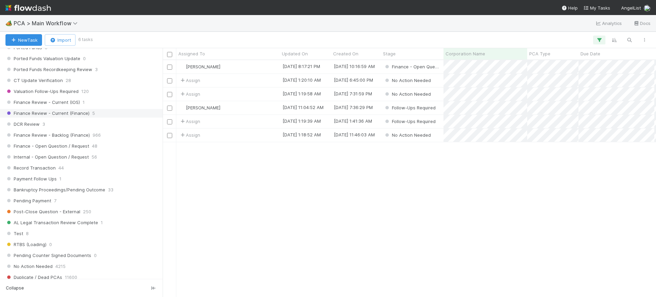
click at [92, 113] on span "5" at bounding box center [93, 113] width 3 height 9
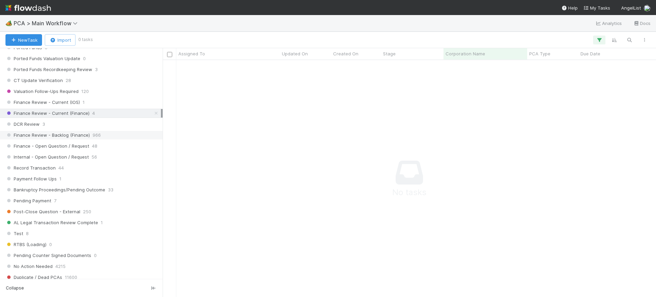
scroll to position [224, 480]
click at [108, 136] on div "Finance Review - Backlog (Finance) 966" at bounding box center [82, 135] width 155 height 9
click at [599, 42] on icon "button" at bounding box center [599, 40] width 7 height 6
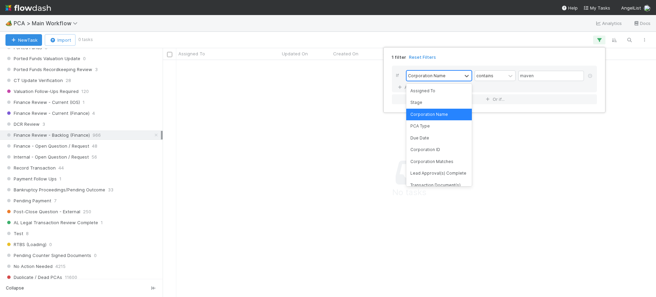
click at [461, 78] on div "Corporation Name" at bounding box center [433, 76] width 55 height 10
click at [453, 94] on div "Assigned To" at bounding box center [439, 91] width 66 height 12
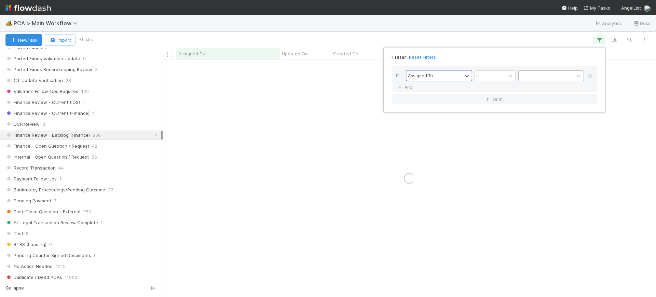
click at [537, 73] on div at bounding box center [546, 76] width 55 height 10
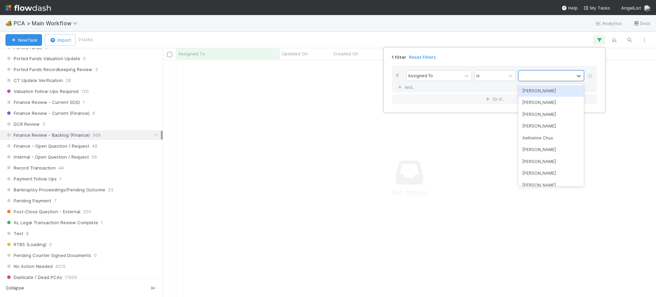
click at [536, 90] on div "[PERSON_NAME]" at bounding box center [551, 91] width 66 height 12
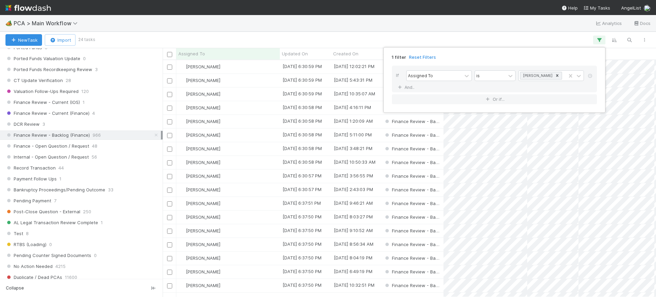
scroll to position [230, 487]
click at [562, 74] on div "Conor Queenan" at bounding box center [542, 76] width 47 height 10
click at [554, 38] on div "1 filter Reset Filters If Assigned To is Conor Queenan And.. Or if..." at bounding box center [328, 148] width 656 height 297
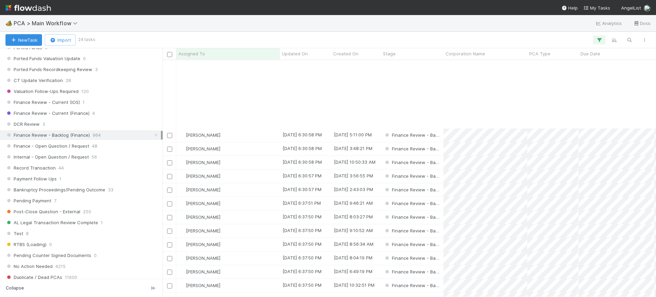
scroll to position [98, 0]
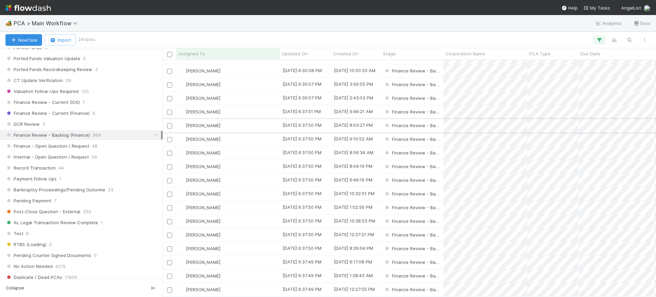
click at [256, 119] on div "[PERSON_NAME]" at bounding box center [227, 125] width 103 height 13
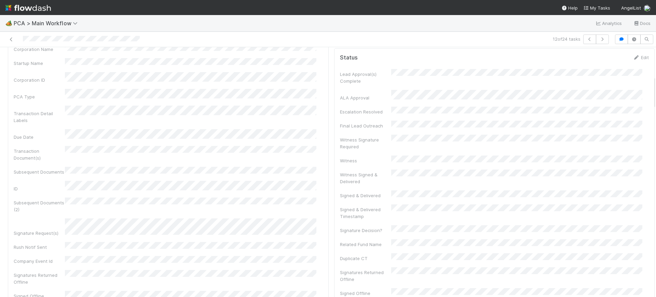
scroll to position [193, 0]
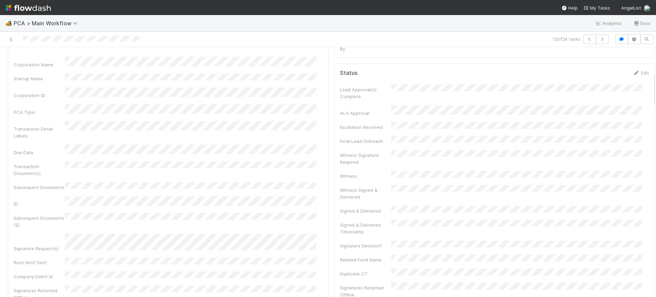
drag, startPoint x: 647, startPoint y: 60, endPoint x: 655, endPoint y: 86, distance: 27.2
click at [655, 86] on div "🏕️ PCA > Main Workflow Analytics Docs 12 of 24 tasks Finance Review - Backlog (…" at bounding box center [328, 156] width 656 height 282
drag, startPoint x: 646, startPoint y: 78, endPoint x: 645, endPoint y: 111, distance: 33.5
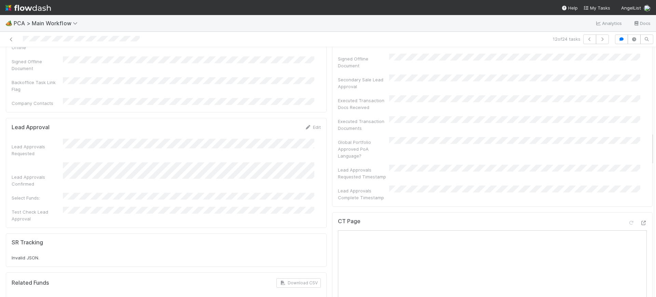
scroll to position [665, 0]
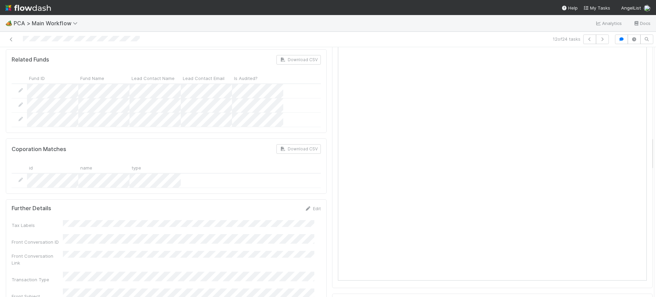
drag, startPoint x: 645, startPoint y: 119, endPoint x: 646, endPoint y: 149, distance: 30.1
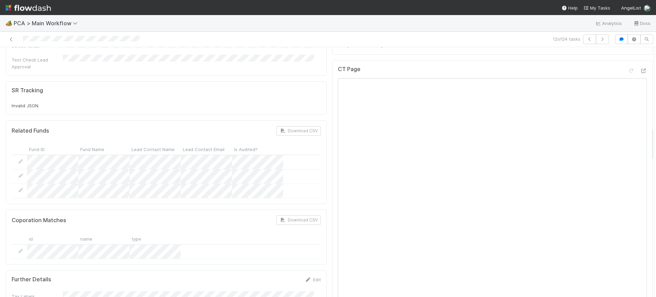
drag, startPoint x: 645, startPoint y: 157, endPoint x: 644, endPoint y: 147, distance: 9.6
drag, startPoint x: 644, startPoint y: 147, endPoint x: 645, endPoint y: 105, distance: 42.7
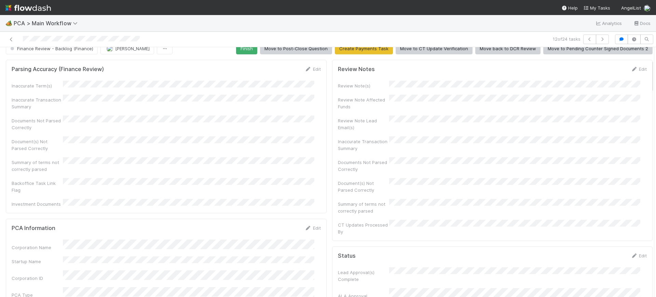
scroll to position [0, 0]
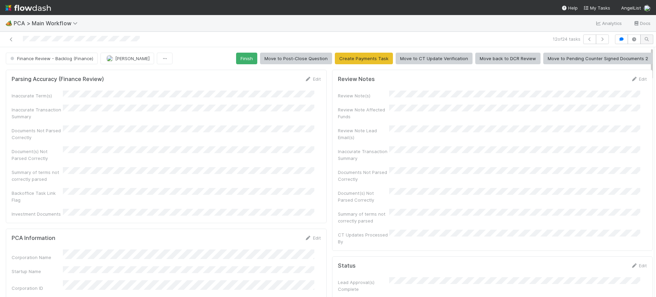
drag, startPoint x: 645, startPoint y: 120, endPoint x: 640, endPoint y: 40, distance: 80.1
click at [640, 40] on div "12 of 24 tasks Finance Review - Backlog (Finance) Conor Queenan Finish Move to …" at bounding box center [328, 164] width 656 height 265
click at [238, 55] on button "Finish" at bounding box center [246, 59] width 21 height 12
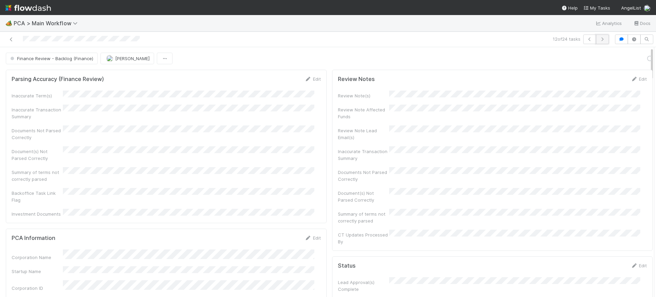
click at [599, 39] on icon "button" at bounding box center [602, 39] width 7 height 4
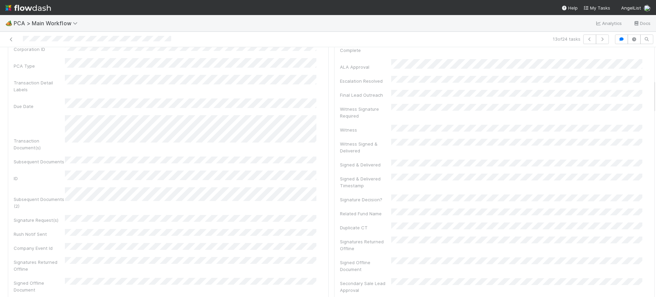
scroll to position [236, 0]
drag, startPoint x: 648, startPoint y: 65, endPoint x: 655, endPoint y: 97, distance: 33.1
click at [655, 97] on div "🏕️ PCA > Main Workflow Analytics Docs 13 of 24 tasks Finance Review - Backlog (…" at bounding box center [328, 156] width 656 height 282
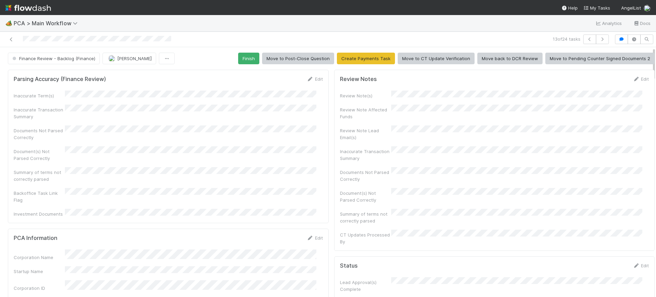
drag, startPoint x: 647, startPoint y: 91, endPoint x: 650, endPoint y: 34, distance: 57.1
click at [650, 34] on div "🏕️ PCA > Main Workflow Analytics Docs 13 of 24 tasks Finance Review - Backlog (…" at bounding box center [328, 156] width 656 height 282
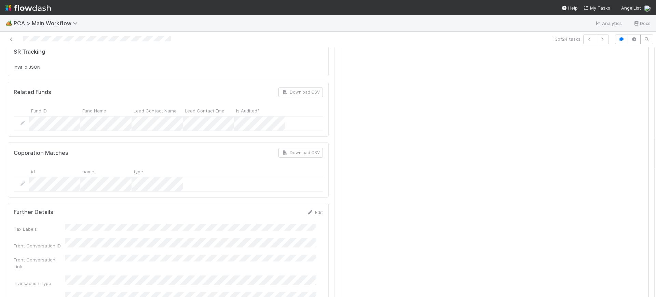
scroll to position [659, 0]
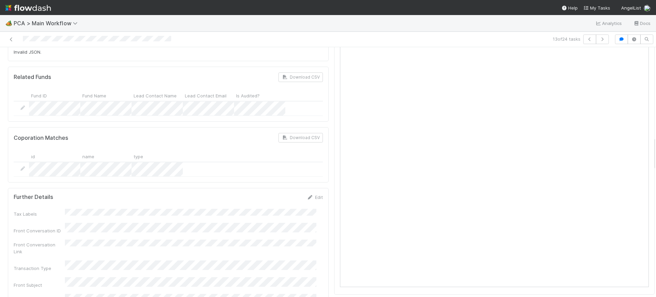
drag, startPoint x: 647, startPoint y: 52, endPoint x: 655, endPoint y: 141, distance: 89.9
click at [655, 141] on div "🏕️ PCA > Main Workflow Analytics Docs 13 of 24 tasks Finance Review - Backlog (…" at bounding box center [328, 156] width 656 height 282
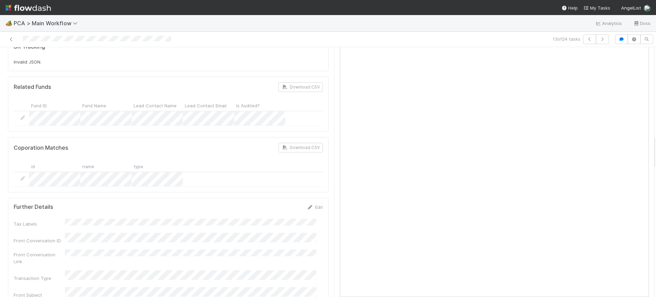
drag, startPoint x: 647, startPoint y: 144, endPoint x: 653, endPoint y: 143, distance: 6.0
click at [653, 143] on div "🏕️ PCA > Main Workflow Analytics Docs 13 of 24 tasks Finance Review - Backlog (…" at bounding box center [328, 156] width 656 height 282
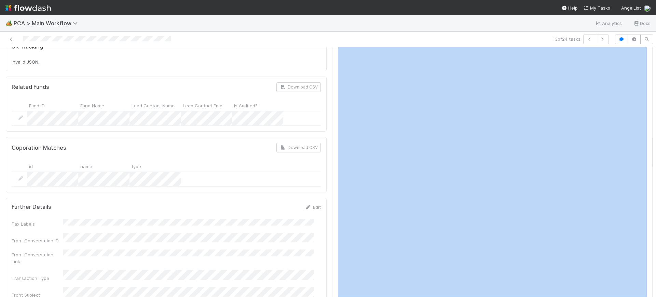
drag, startPoint x: 646, startPoint y: 151, endPoint x: 648, endPoint y: 142, distance: 8.8
click at [648, 142] on div "Finance Review - Backlog (Finance) Conor Queenan Finish Move to Post-Close Ques…" at bounding box center [328, 172] width 656 height 250
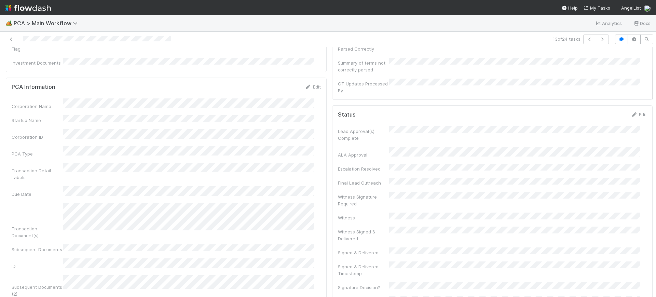
scroll to position [0, 0]
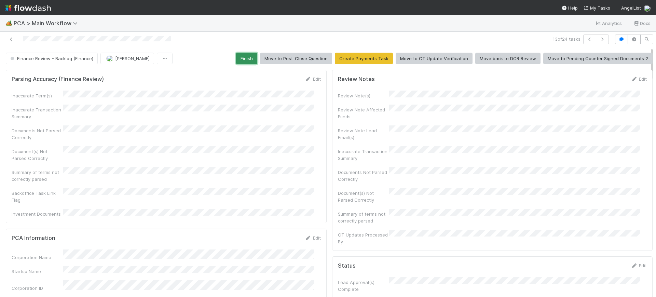
click at [245, 53] on button "Finish" at bounding box center [246, 59] width 21 height 12
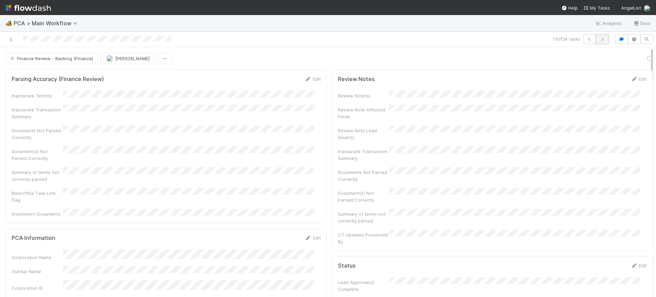
click at [599, 38] on icon "button" at bounding box center [602, 39] width 7 height 4
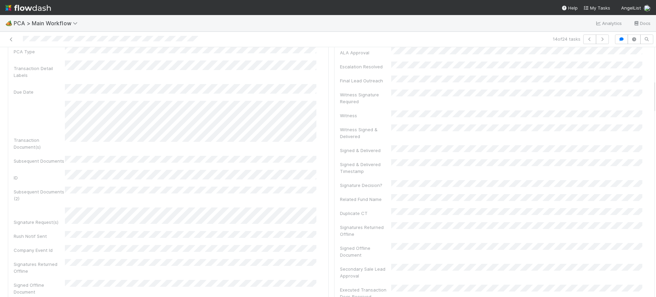
scroll to position [222, 0]
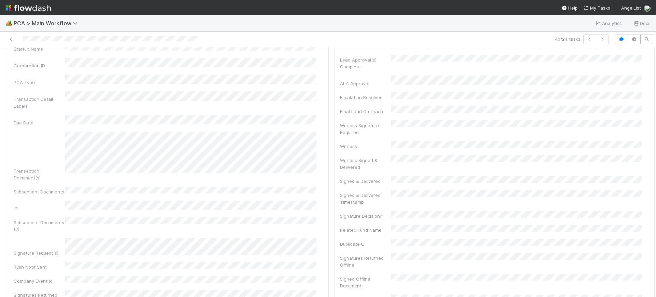
drag, startPoint x: 647, startPoint y: 63, endPoint x: 655, endPoint y: 93, distance: 30.8
click at [655, 93] on div "🏕️ PCA > Main Workflow Analytics Docs 14 of 24 tasks Finance Review - Backlog (…" at bounding box center [328, 156] width 656 height 282
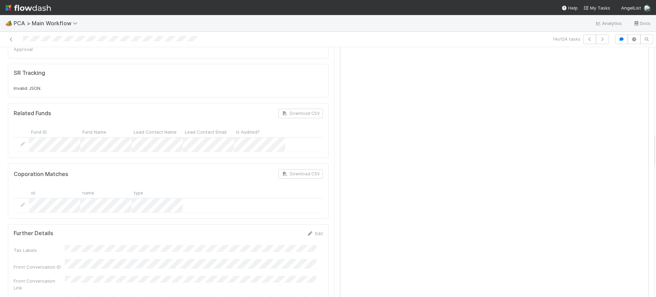
scroll to position [644, 0]
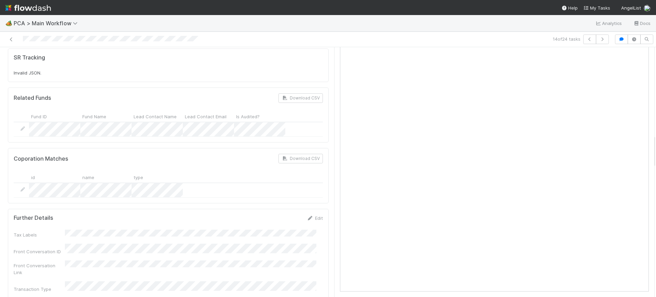
drag, startPoint x: 647, startPoint y: 85, endPoint x: 655, endPoint y: 143, distance: 58.6
click at [655, 143] on div "🏕️ PCA > Main Workflow Analytics Docs 14 of 24 tasks Finance Review - Backlog (…" at bounding box center [328, 156] width 656 height 282
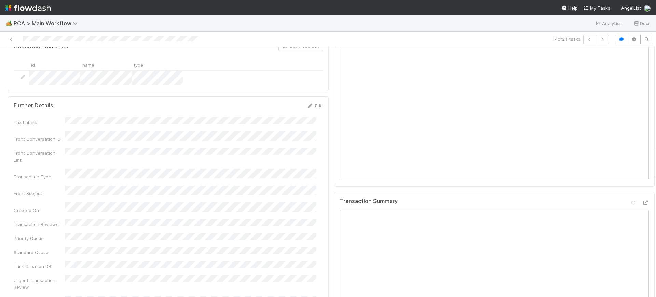
scroll to position [726, 0]
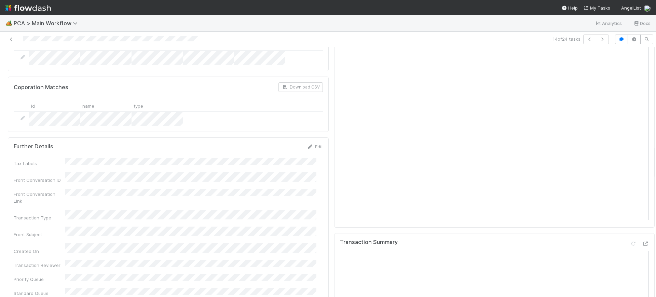
drag, startPoint x: 647, startPoint y: 150, endPoint x: 650, endPoint y: 160, distance: 9.6
click at [650, 160] on div "🏕️ PCA > Main Workflow Analytics Docs 14 of 24 tasks Finance Review - Backlog (…" at bounding box center [328, 156] width 656 height 282
click at [599, 40] on icon "button" at bounding box center [602, 39] width 7 height 4
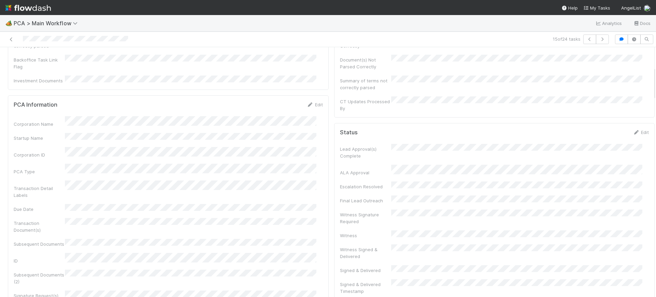
scroll to position [143, 0]
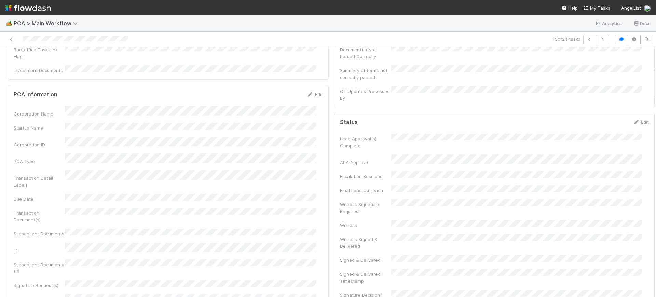
drag, startPoint x: 647, startPoint y: 67, endPoint x: 655, endPoint y: 86, distance: 21.1
click at [655, 86] on div "🏕️ PCA > Main Workflow Analytics Docs 15 of 24 tasks Finance Review - Backlog (…" at bounding box center [328, 156] width 656 height 282
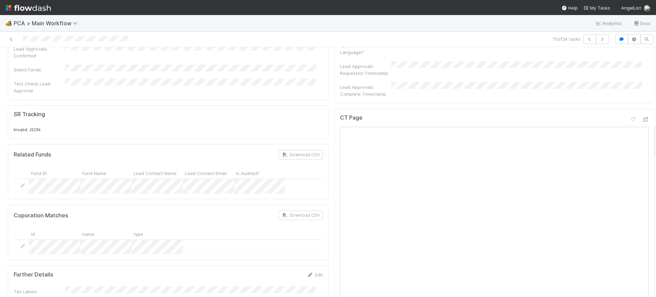
scroll to position [563, 0]
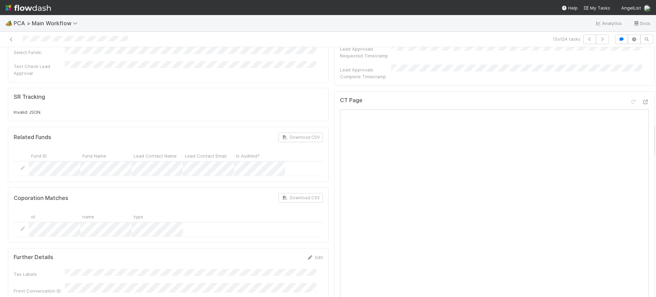
drag, startPoint x: 648, startPoint y: 94, endPoint x: 648, endPoint y: 151, distance: 57.0
click at [648, 151] on div "Finance Review - Backlog (Finance) Conor Queenan Finish Move to Post-Close Ques…" at bounding box center [328, 172] width 656 height 250
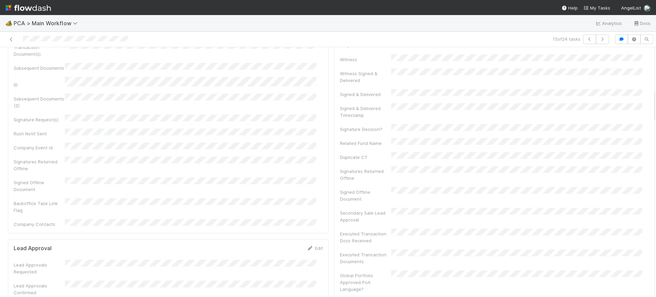
drag, startPoint x: 647, startPoint y: 150, endPoint x: 647, endPoint y: 115, distance: 34.5
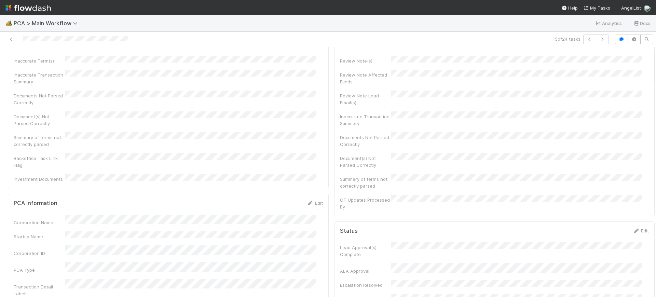
scroll to position [0, 0]
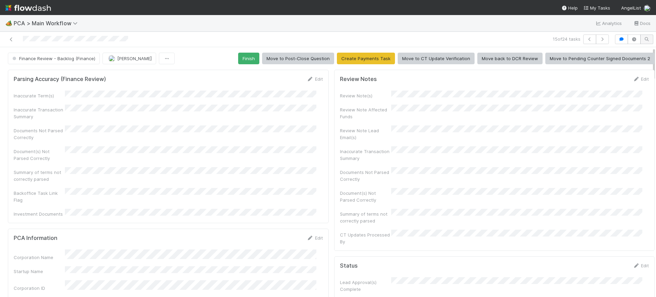
drag, startPoint x: 647, startPoint y: 118, endPoint x: 641, endPoint y: 42, distance: 75.7
click at [641, 42] on div "15 of 24 tasks Finance Review - Backlog (Finance) Conor Queenan Finish Move to …" at bounding box center [328, 164] width 656 height 265
click at [238, 54] on button "Finish" at bounding box center [248, 59] width 21 height 12
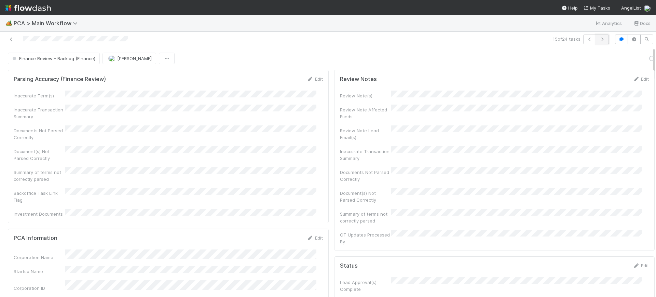
click at [600, 39] on button "button" at bounding box center [602, 39] width 13 height 10
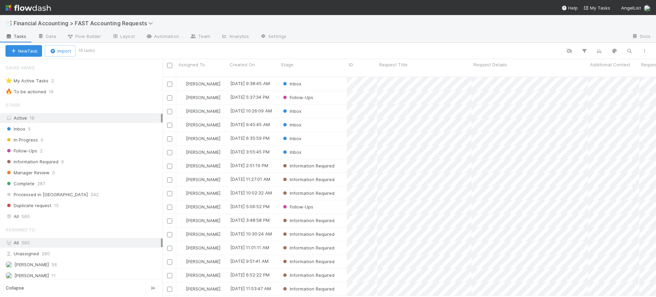
scroll to position [219, 487]
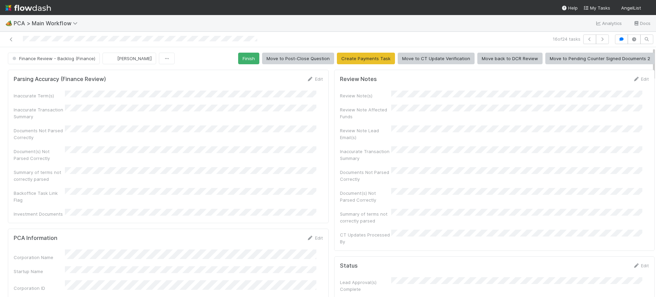
drag, startPoint x: 647, startPoint y: 55, endPoint x: 637, endPoint y: 16, distance: 40.2
click at [637, 16] on div "🏕️ PCA > Main Workflow Analytics Docs 16 of 24 tasks Finance Review - Backlog (…" at bounding box center [328, 156] width 656 height 282
click at [244, 61] on button "Finish" at bounding box center [248, 59] width 21 height 12
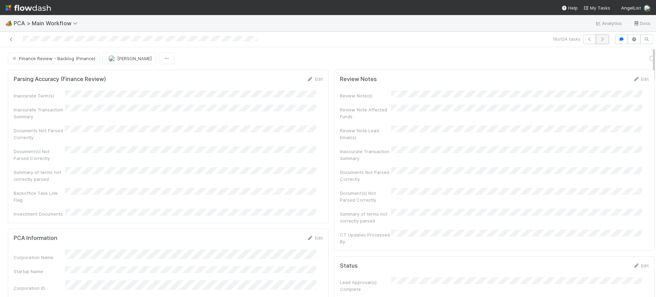
click at [598, 37] on button "button" at bounding box center [602, 39] width 13 height 10
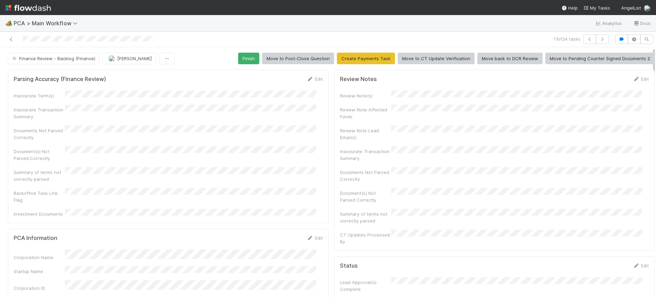
drag, startPoint x: 647, startPoint y: 53, endPoint x: 635, endPoint y: 17, distance: 37.9
click at [635, 17] on div "🏕️ PCA > Main Workflow Analytics Docs 17 of 24 tasks Finance Review - Backlog (…" at bounding box center [328, 156] width 656 height 282
click at [238, 54] on button "Finish" at bounding box center [248, 59] width 21 height 12
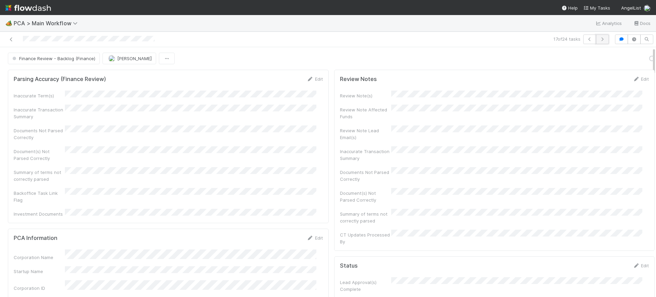
click at [596, 35] on button "button" at bounding box center [602, 39] width 13 height 10
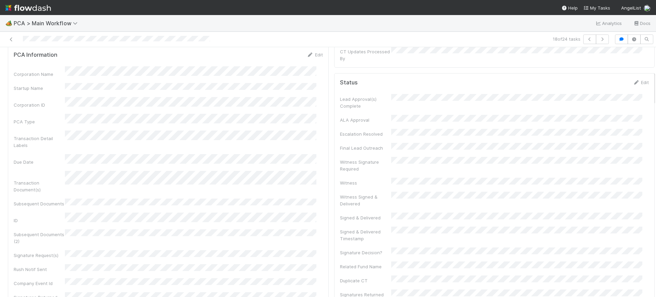
scroll to position [178, 0]
drag, startPoint x: 648, startPoint y: 61, endPoint x: 636, endPoint y: 86, distance: 26.7
click at [10, 40] on icon at bounding box center [11, 39] width 7 height 4
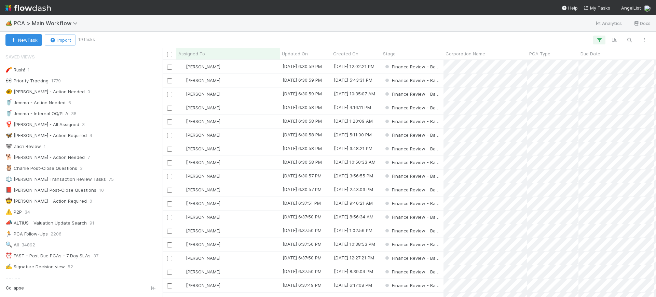
scroll to position [230, 487]
click at [248, 230] on div "[PERSON_NAME]" at bounding box center [227, 230] width 103 height 13
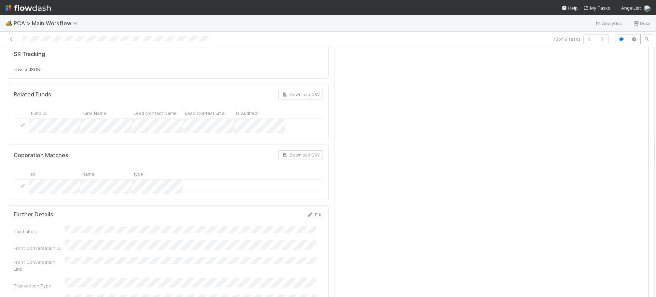
scroll to position [627, 0]
drag, startPoint x: 647, startPoint y: 60, endPoint x: 655, endPoint y: 146, distance: 85.8
click at [655, 146] on div "🏕️ PCA > Main Workflow Analytics Docs 13 of 19 tasks Finance Review - Backlog (…" at bounding box center [328, 156] width 656 height 282
drag, startPoint x: 646, startPoint y: 147, endPoint x: 646, endPoint y: 128, distance: 18.1
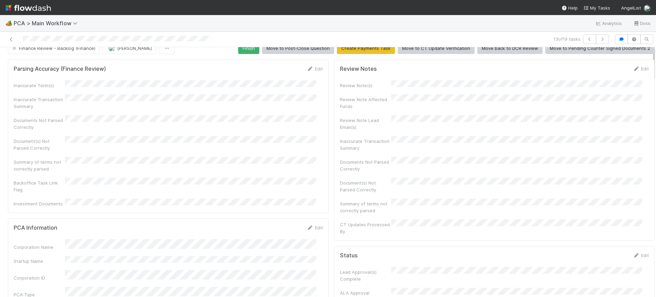
scroll to position [0, 0]
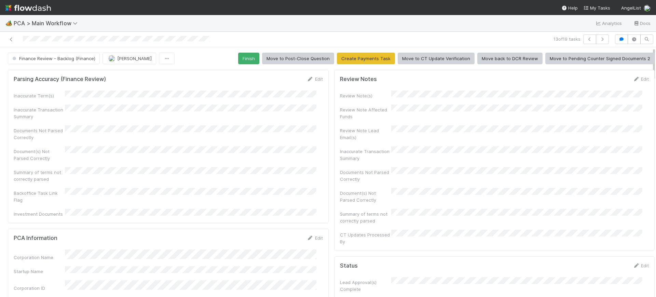
drag, startPoint x: 647, startPoint y: 142, endPoint x: 640, endPoint y: 29, distance: 113.3
click at [640, 29] on div "🏕️ PCA > Main Workflow Analytics Docs 13 of 19 tasks Finance Review - Backlog (…" at bounding box center [328, 156] width 656 height 282
click at [244, 54] on button "Finish" at bounding box center [248, 59] width 21 height 12
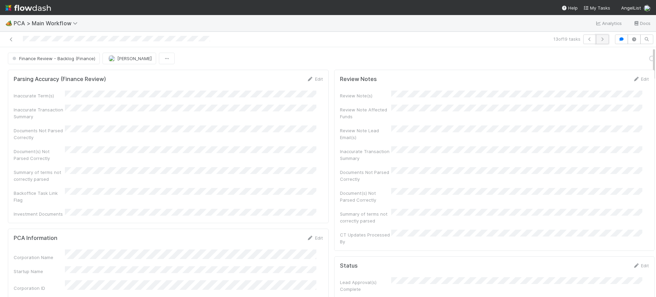
click at [599, 35] on button "button" at bounding box center [602, 39] width 13 height 10
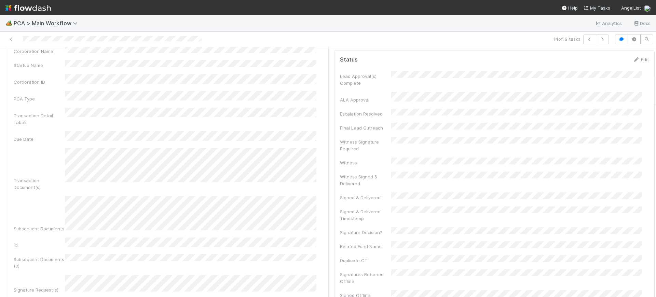
scroll to position [194, 0]
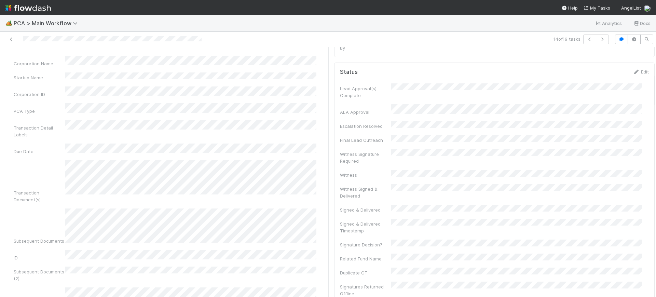
drag, startPoint x: 647, startPoint y: 54, endPoint x: 655, endPoint y: 81, distance: 27.8
click at [655, 81] on div "🏕️ PCA > Main Workflow Analytics Docs 14 of 19 tasks Finance Review - Backlog (…" at bounding box center [328, 156] width 656 height 282
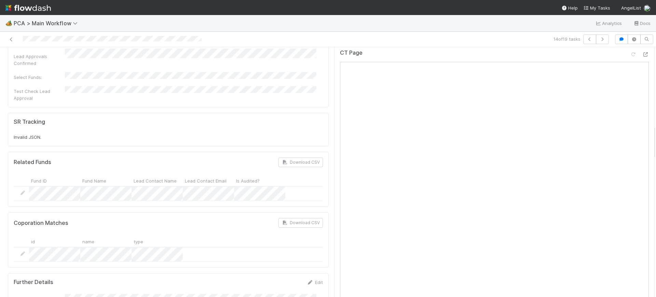
scroll to position [621, 0]
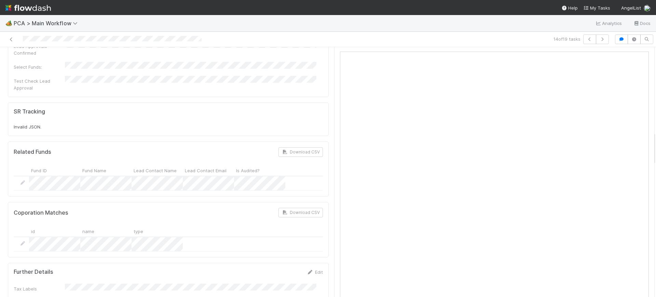
drag, startPoint x: 647, startPoint y: 86, endPoint x: 648, endPoint y: 144, distance: 58.1
click at [648, 144] on div "Finance Review - Backlog (Finance) Conor Queenan Finish Move to Post-Close Ques…" at bounding box center [328, 172] width 656 height 250
click at [655, 150] on div at bounding box center [656, 172] width 0 height 250
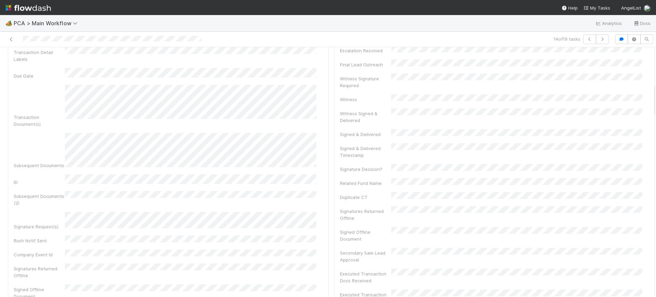
scroll to position [0, 0]
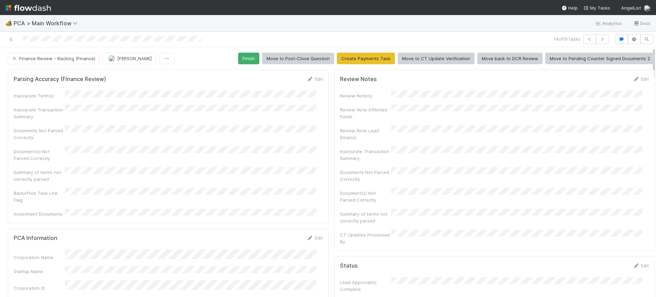
drag, startPoint x: 648, startPoint y: 150, endPoint x: 648, endPoint y: 14, distance: 136.3
click at [648, 14] on div "🏕️ PCA > Main Workflow Analytics Docs 14 of 19 tasks Finance Review - Backlog (…" at bounding box center [328, 148] width 656 height 297
click at [248, 57] on button "Finish" at bounding box center [248, 59] width 21 height 12
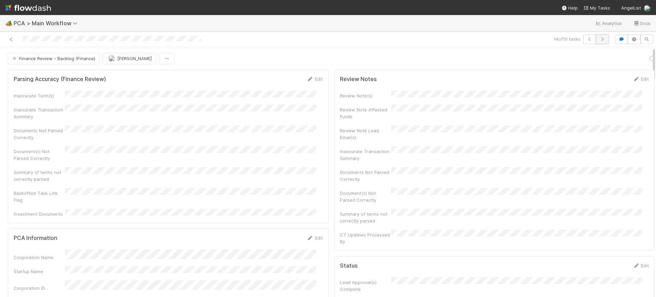
click at [599, 37] on icon "button" at bounding box center [602, 39] width 7 height 4
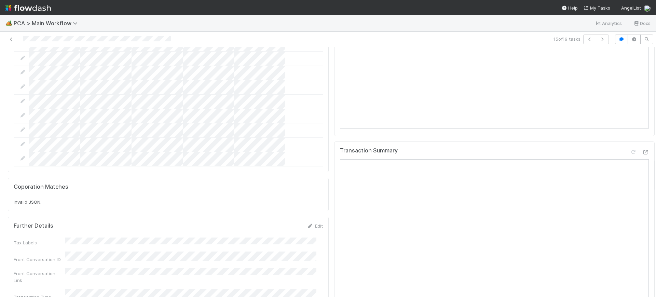
scroll to position [823, 0]
drag, startPoint x: 647, startPoint y: 57, endPoint x: 655, endPoint y: 169, distance: 111.9
click at [655, 169] on div "🏕️ PCA > Main Workflow Analytics Docs 15 of 19 tasks Finance Review - Backlog (…" at bounding box center [328, 156] width 656 height 282
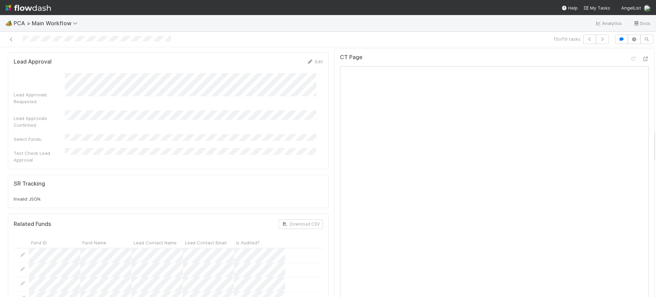
scroll to position [571, 0]
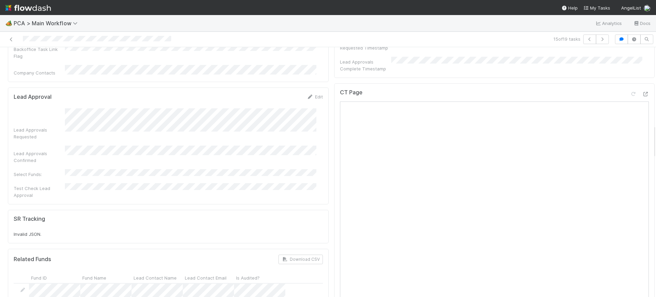
drag, startPoint x: 648, startPoint y: 167, endPoint x: 652, endPoint y: 133, distance: 34.5
click at [652, 133] on div "🏕️ PCA > Main Workflow Analytics Docs 15 of 19 tasks Finance Review - Backlog (…" at bounding box center [328, 156] width 656 height 282
drag, startPoint x: 648, startPoint y: 97, endPoint x: 649, endPoint y: 141, distance: 43.7
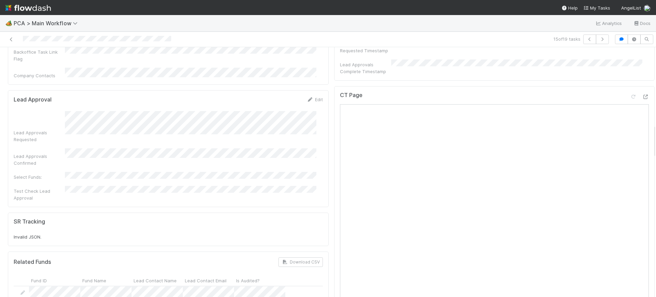
click at [649, 141] on div "Finance Review - Backlog (Finance) Conor Queenan Finish Move to Post-Close Ques…" at bounding box center [328, 172] width 656 height 250
click at [655, 132] on div at bounding box center [656, 172] width 0 height 250
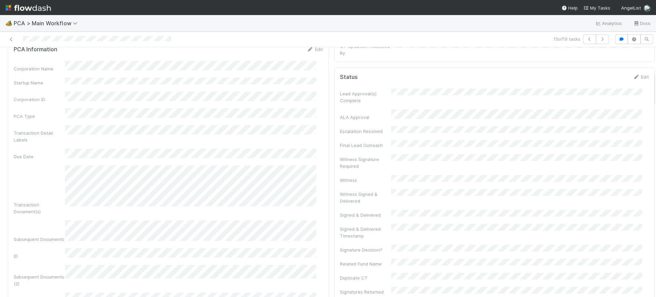
scroll to position [0, 0]
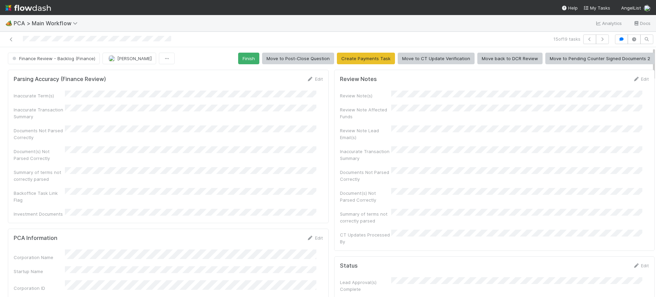
drag, startPoint x: 647, startPoint y: 132, endPoint x: 655, endPoint y: 9, distance: 123.6
click at [655, 9] on div "🏕️ PCA > Main Workflow Analytics Docs 15 of 19 tasks Finance Review - Backlog (…" at bounding box center [328, 148] width 656 height 297
click at [242, 57] on button "Finish" at bounding box center [248, 59] width 21 height 12
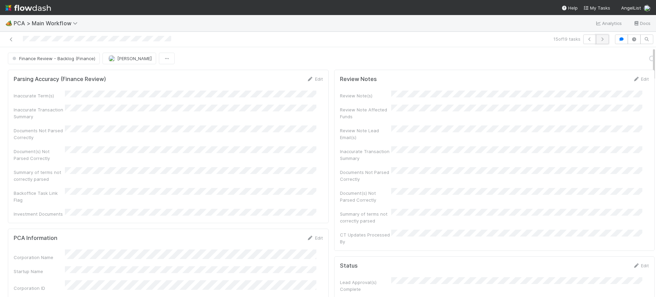
click at [597, 36] on button "button" at bounding box center [602, 39] width 13 height 10
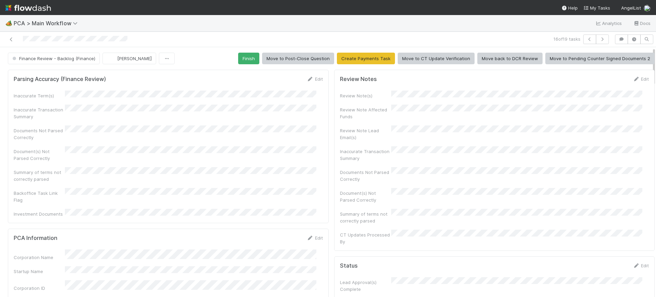
drag, startPoint x: 649, startPoint y: 52, endPoint x: 654, endPoint y: 95, distance: 43.7
click at [654, 95] on div "🏕️ PCA > Main Workflow Analytics Docs 16 of 19 tasks Finance Review - Backlog (…" at bounding box center [328, 156] width 656 height 282
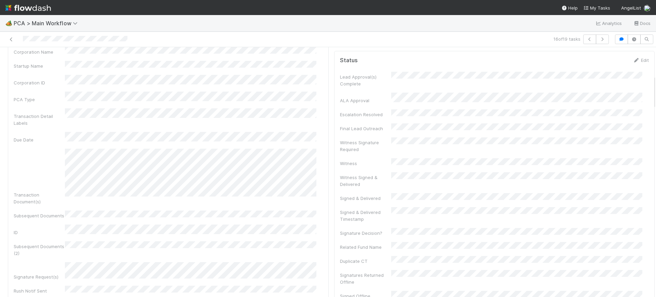
scroll to position [195, 0]
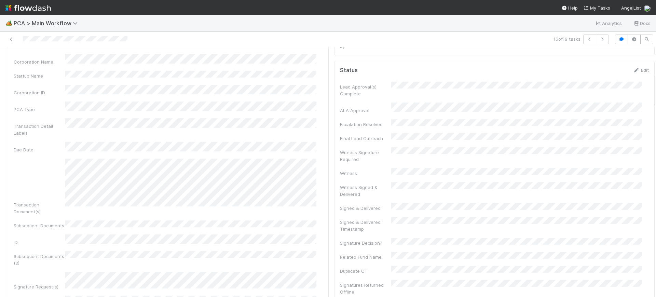
drag, startPoint x: 648, startPoint y: 70, endPoint x: 655, endPoint y: 97, distance: 27.8
click at [655, 97] on div "🏕️ PCA > Main Workflow Analytics Docs 16 of 19 tasks Finance Review - Backlog (…" at bounding box center [328, 156] width 656 height 282
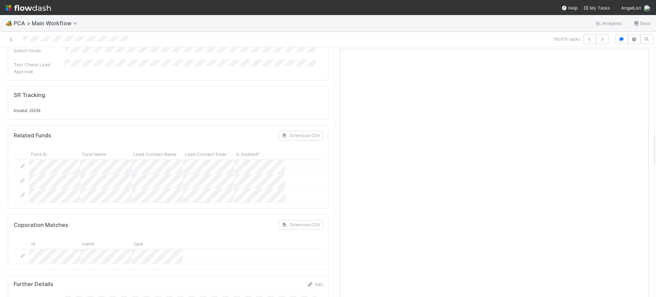
scroll to position [654, 0]
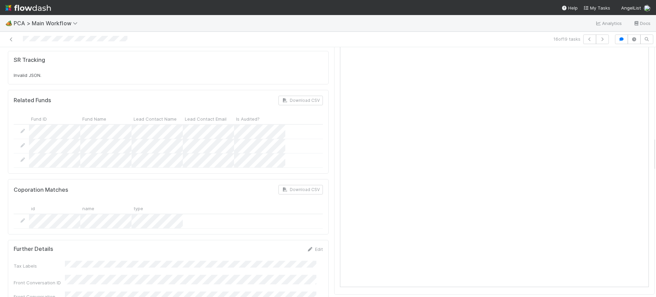
drag, startPoint x: 647, startPoint y: 80, endPoint x: 647, endPoint y: 143, distance: 63.5
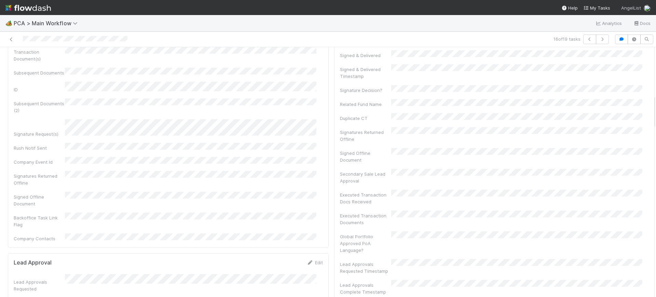
scroll to position [0, 0]
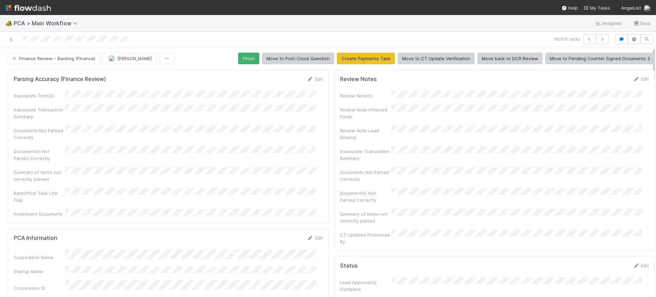
drag, startPoint x: 647, startPoint y: 151, endPoint x: 645, endPoint y: -5, distance: 156.5
click at [645, 0] on html "🏕️ PCA > Main Workflow Analytics Docs 16 of 19 tasks Finance Review - Backlog (…" at bounding box center [328, 148] width 656 height 297
click at [238, 56] on button "Finish" at bounding box center [248, 59] width 21 height 12
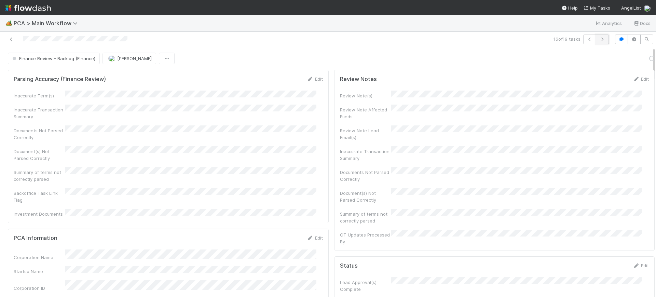
click at [599, 39] on icon "button" at bounding box center [602, 39] width 7 height 4
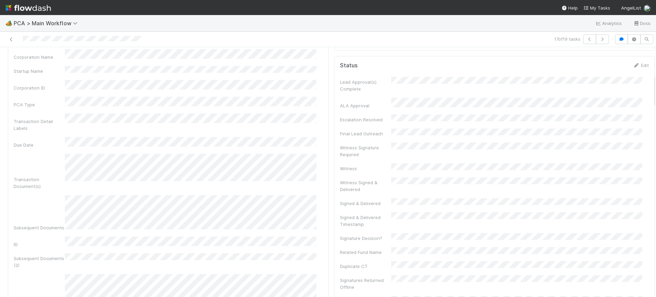
scroll to position [198, 0]
drag, startPoint x: 647, startPoint y: 65, endPoint x: 655, endPoint y: 92, distance: 28.0
click at [655, 92] on div "🏕️ PCA > Main Workflow Analytics Docs 17 of 19 tasks Finance Review - Backlog (…" at bounding box center [328, 156] width 656 height 282
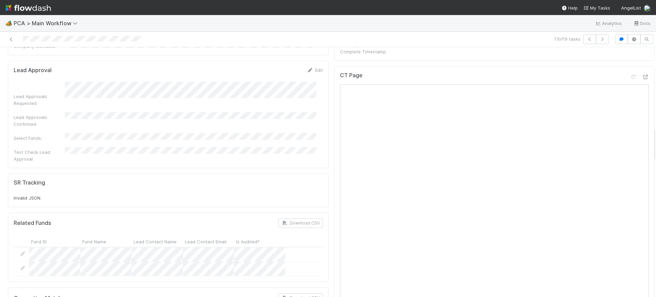
scroll to position [601, 0]
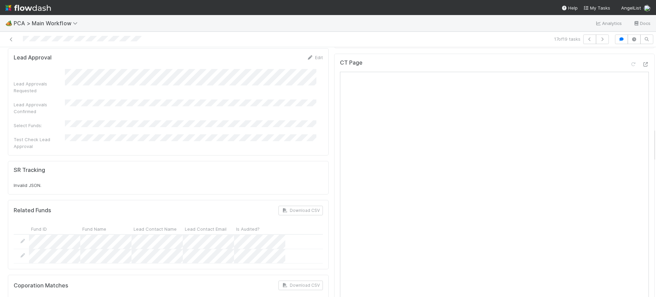
drag, startPoint x: 647, startPoint y: 84, endPoint x: 648, endPoint y: 139, distance: 54.3
click at [648, 139] on div "Finance Review - Backlog (Finance) Conor Queenan Finish Move to Post-Close Ques…" at bounding box center [328, 172] width 656 height 250
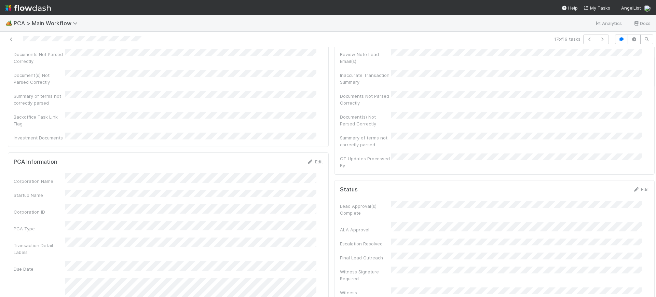
scroll to position [0, 0]
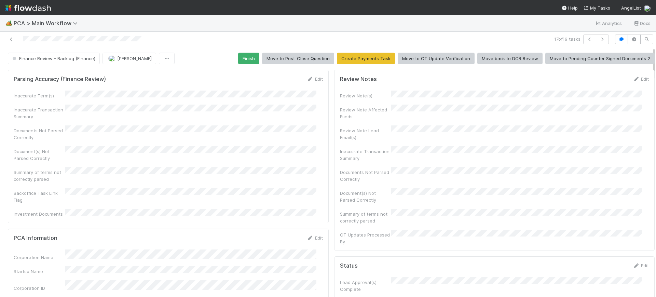
drag, startPoint x: 647, startPoint y: 141, endPoint x: 647, endPoint y: 24, distance: 116.8
click at [647, 24] on div "🏕️ PCA > Main Workflow Analytics Docs 17 of 19 tasks Finance Review - Backlog (…" at bounding box center [328, 156] width 656 height 282
click at [243, 55] on button "Finish" at bounding box center [248, 59] width 21 height 12
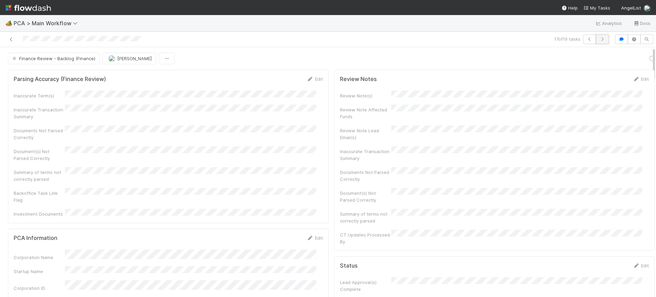
click at [599, 39] on icon "button" at bounding box center [602, 39] width 7 height 4
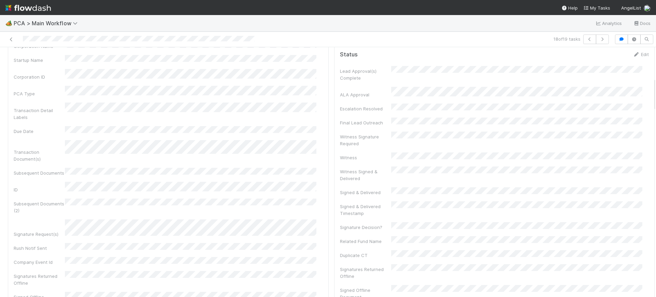
scroll to position [206, 0]
drag, startPoint x: 647, startPoint y: 59, endPoint x: 655, endPoint y: 87, distance: 29.2
click at [655, 87] on div "🏕️ PCA > Main Workflow Analytics Docs 18 of 19 tasks Finance Review - Backlog (…" at bounding box center [328, 156] width 656 height 282
click at [655, 83] on div at bounding box center [656, 172] width 0 height 250
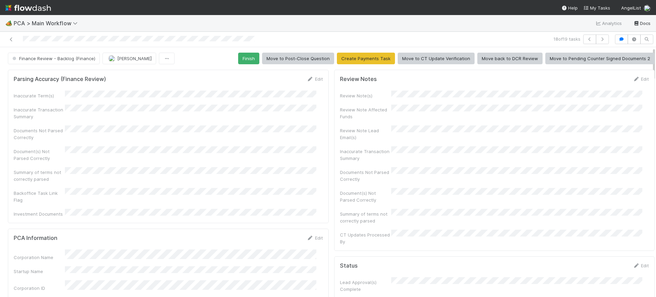
drag, startPoint x: 648, startPoint y: 83, endPoint x: 637, endPoint y: 19, distance: 65.0
click at [637, 19] on div "🏕️ PCA > Main Workflow Analytics Docs 18 of 19 tasks Finance Review - Backlog (…" at bounding box center [328, 156] width 656 height 282
click at [247, 58] on button "Finish" at bounding box center [248, 59] width 21 height 12
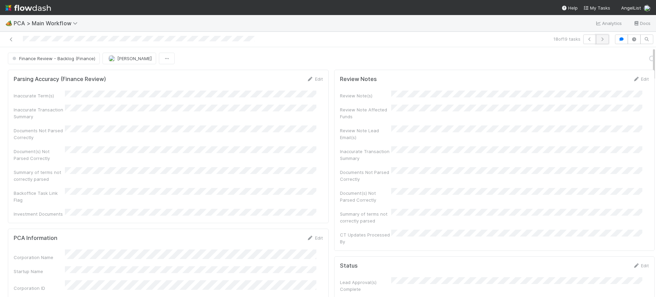
click at [597, 36] on button "button" at bounding box center [602, 39] width 13 height 10
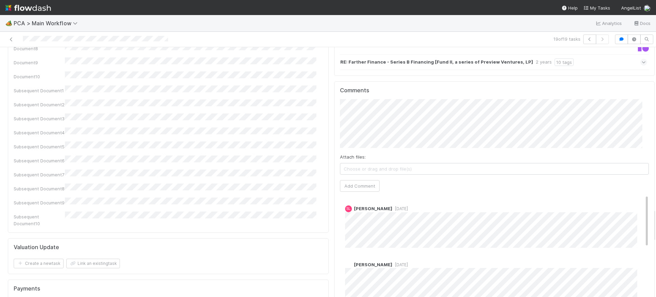
scroll to position [1186, 0]
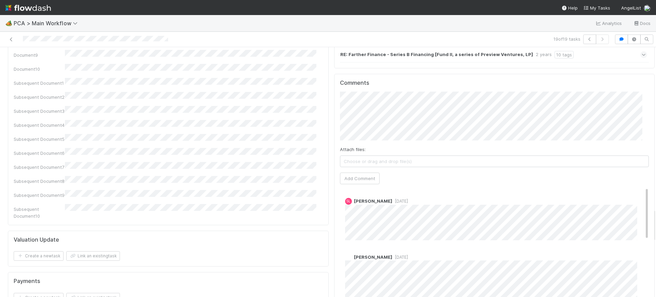
drag, startPoint x: 647, startPoint y: 63, endPoint x: 651, endPoint y: 224, distance: 161.3
click at [651, 224] on div "🏕️ PCA > Main Workflow Analytics Docs 19 of 19 tasks Finance Review - Backlog (…" at bounding box center [328, 156] width 656 height 282
click at [630, 80] on div "Comments Attach files: Choose or drag and drop file(s) Add Comment SL Steve LoC…" at bounding box center [494, 202] width 309 height 244
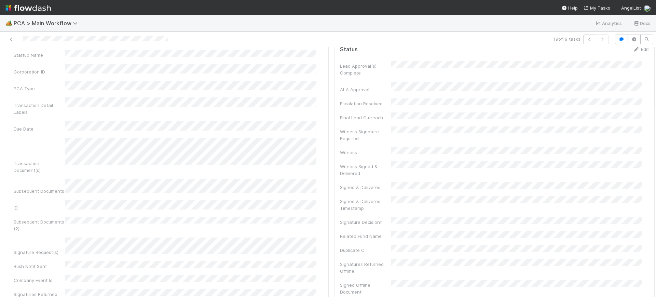
scroll to position [213, 0]
drag, startPoint x: 647, startPoint y: 216, endPoint x: 655, endPoint y: 84, distance: 132.4
click at [655, 84] on div "🏕️ PCA > Main Workflow Analytics Docs 19 of 19 tasks Finance Review - Backlog (…" at bounding box center [328, 156] width 656 height 282
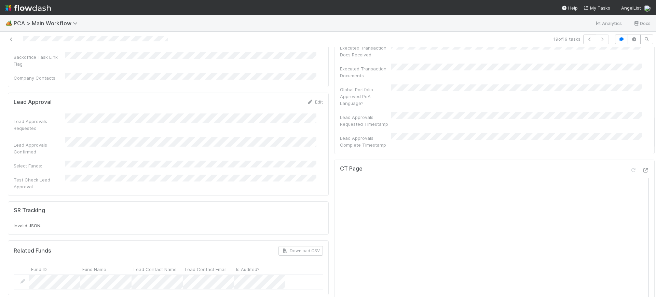
scroll to position [525, 0]
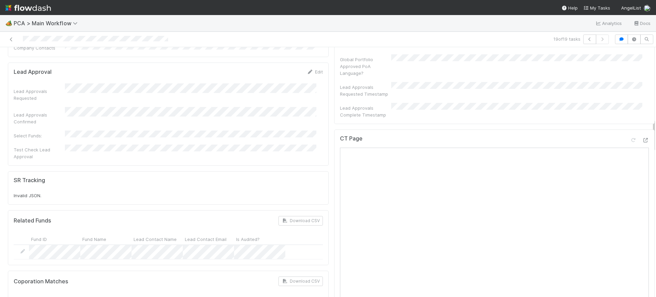
drag, startPoint x: 647, startPoint y: 87, endPoint x: 653, endPoint y: 129, distance: 42.7
click at [653, 129] on div "🏕️ PCA > Main Workflow Analytics Docs 19 of 19 tasks Finance Review - Backlog (…" at bounding box center [328, 156] width 656 height 282
click at [655, 141] on div at bounding box center [656, 172] width 0 height 250
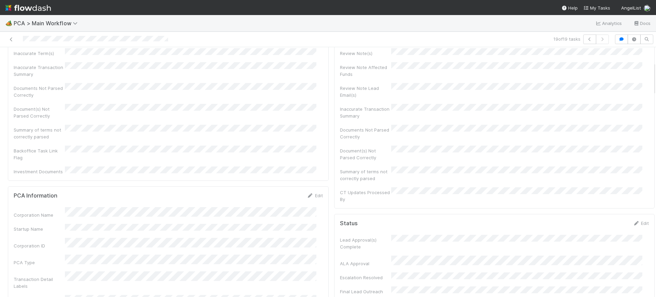
scroll to position [0, 0]
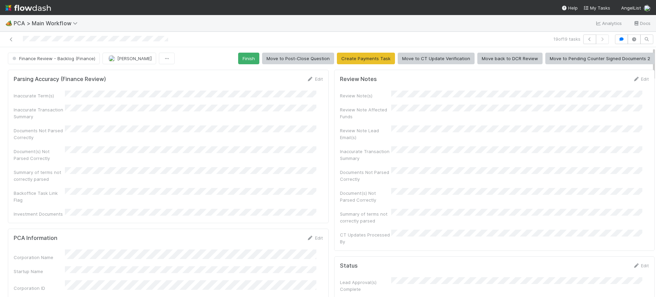
drag, startPoint x: 648, startPoint y: 140, endPoint x: 646, endPoint y: 24, distance: 116.8
click at [646, 24] on div "🏕️ PCA > Main Workflow Analytics Docs 19 of 19 tasks Finance Review - Backlog (…" at bounding box center [328, 156] width 656 height 282
click at [241, 58] on button "Finish" at bounding box center [248, 59] width 21 height 12
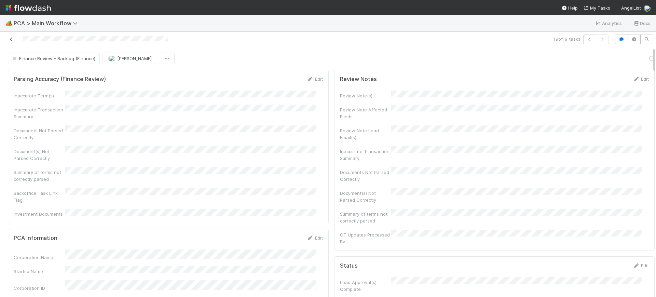
click at [10, 40] on icon at bounding box center [11, 39] width 7 height 4
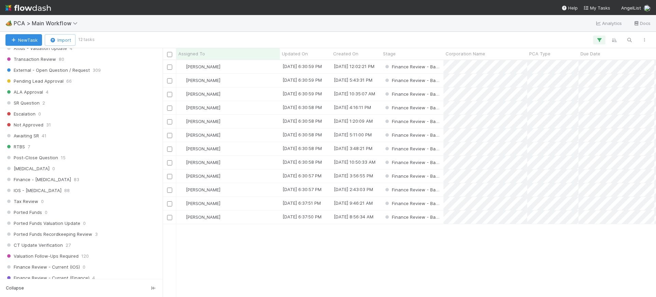
scroll to position [467, 0]
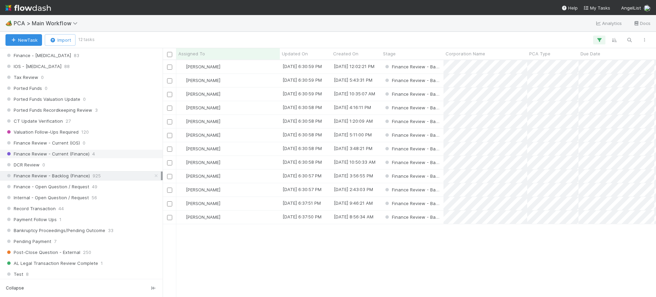
click at [77, 154] on span "Finance Review - Current (Finance)" at bounding box center [47, 154] width 84 height 9
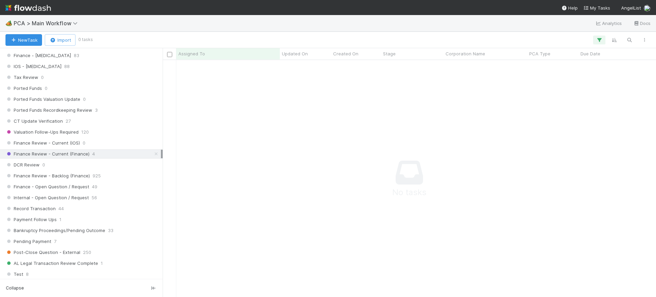
scroll to position [224, 480]
click at [597, 41] on icon "button" at bounding box center [599, 40] width 7 height 6
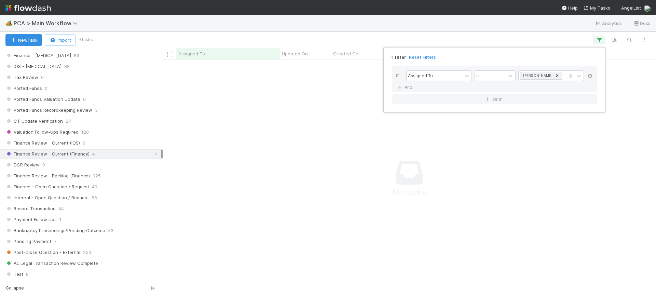
click at [589, 74] on icon at bounding box center [589, 76] width 7 height 4
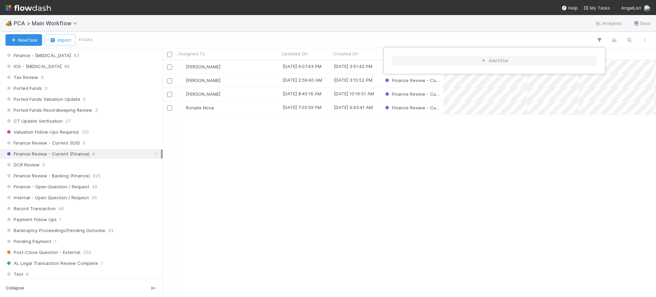
scroll to position [230, 487]
click at [244, 79] on div "Add Filter" at bounding box center [328, 148] width 656 height 297
click at [212, 78] on div "Add Filter" at bounding box center [328, 148] width 656 height 297
click at [206, 78] on span "[PERSON_NAME]" at bounding box center [203, 80] width 34 height 5
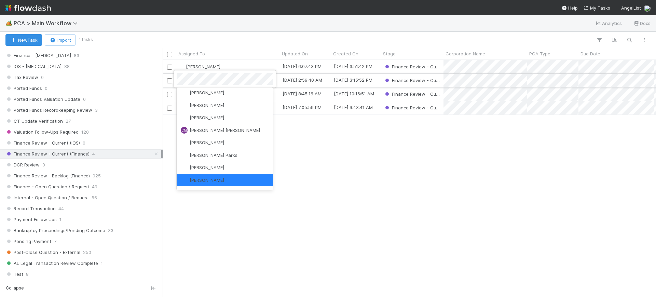
scroll to position [0, 0]
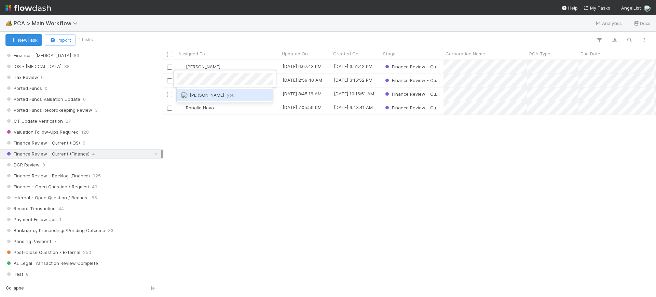
click at [207, 94] on span "Conor Queenan you" at bounding box center [212, 94] width 45 height 5
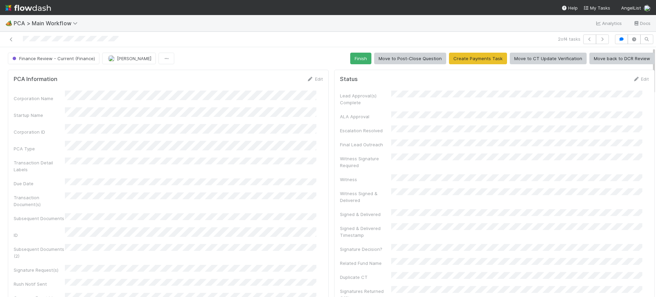
drag, startPoint x: 647, startPoint y: 58, endPoint x: 645, endPoint y: 46, distance: 12.9
click at [645, 46] on div "2 of 4 tasks Finance Review - Current (Finance) Conor Queenan Finish Move to Po…" at bounding box center [328, 164] width 656 height 265
drag, startPoint x: 646, startPoint y: 77, endPoint x: 646, endPoint y: 95, distance: 17.4
click at [646, 95] on div "Finance Review - Current (Finance) Conor Queenan Finish Move to Post-Close Ques…" at bounding box center [328, 172] width 656 height 250
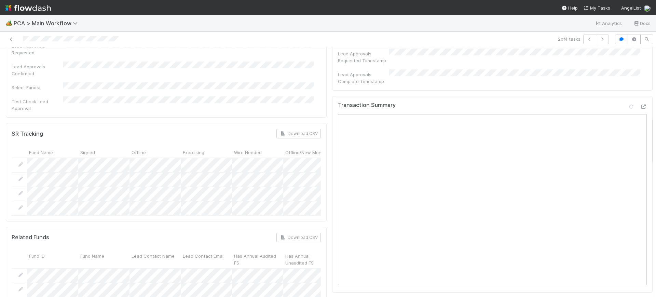
drag, startPoint x: 646, startPoint y: 86, endPoint x: 641, endPoint y: 148, distance: 62.0
click at [650, 156] on div "🏕️ PCA > Main Workflow Analytics Docs 2 of 4 tasks Finance Review - Current (Fi…" at bounding box center [328, 156] width 656 height 282
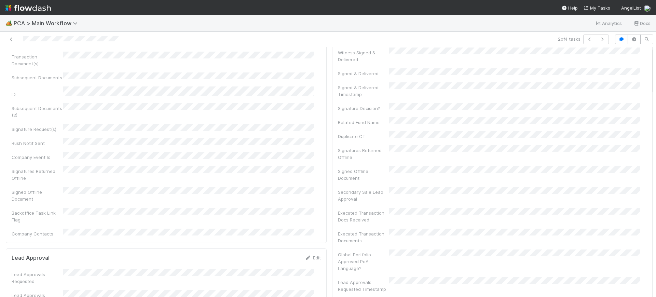
scroll to position [0, 0]
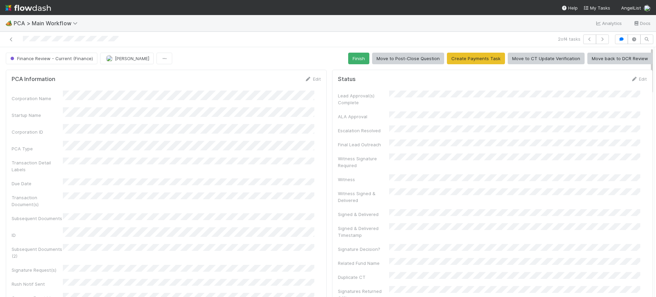
drag, startPoint x: 645, startPoint y: 139, endPoint x: 647, endPoint y: 28, distance: 111.0
click at [647, 32] on div "2 of 4 tasks Finance Review - Current (Finance) Conor Queenan Finish Move to Po…" at bounding box center [328, 164] width 656 height 265
click at [349, 53] on button "Finish" at bounding box center [358, 59] width 21 height 12
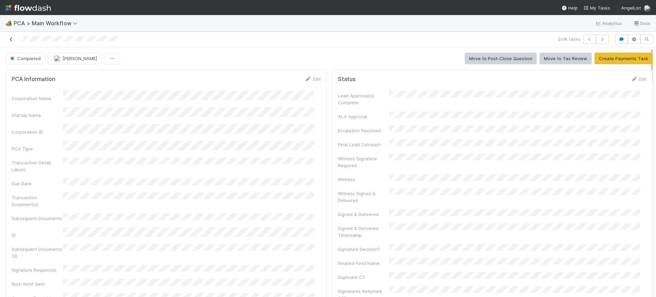
click at [13, 37] on icon at bounding box center [11, 39] width 7 height 4
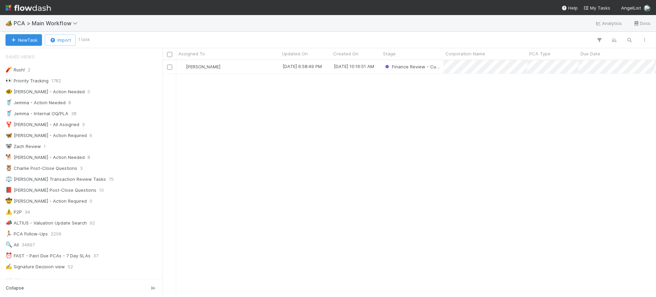
scroll to position [7, 7]
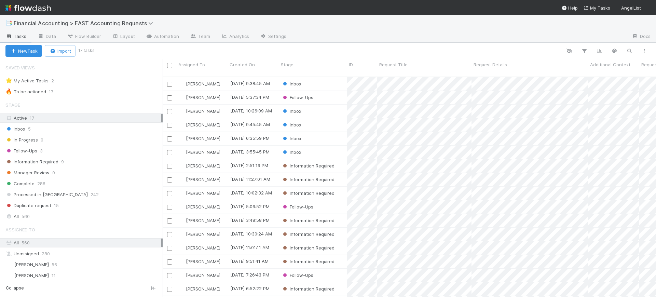
scroll to position [219, 487]
click at [584, 51] on icon "button" at bounding box center [584, 51] width 7 height 6
click at [584, 51] on div "Failed to fetch" at bounding box center [328, 148] width 656 height 297
click at [584, 51] on icon "button" at bounding box center [584, 51] width 7 height 6
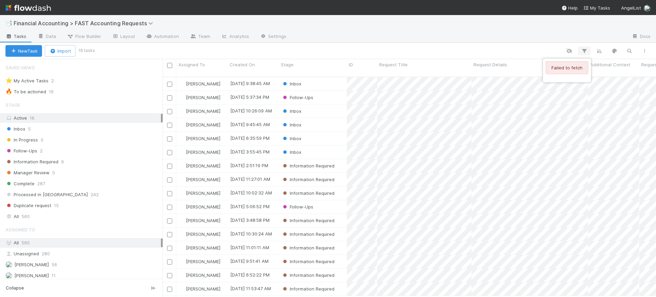
click at [584, 51] on div "Failed to fetch" at bounding box center [328, 148] width 656 height 297
click at [586, 52] on icon "button" at bounding box center [584, 51] width 7 height 6
click at [585, 48] on div "Failed to fetch" at bounding box center [328, 148] width 656 height 297
